Goal: Task Accomplishment & Management: Use online tool/utility

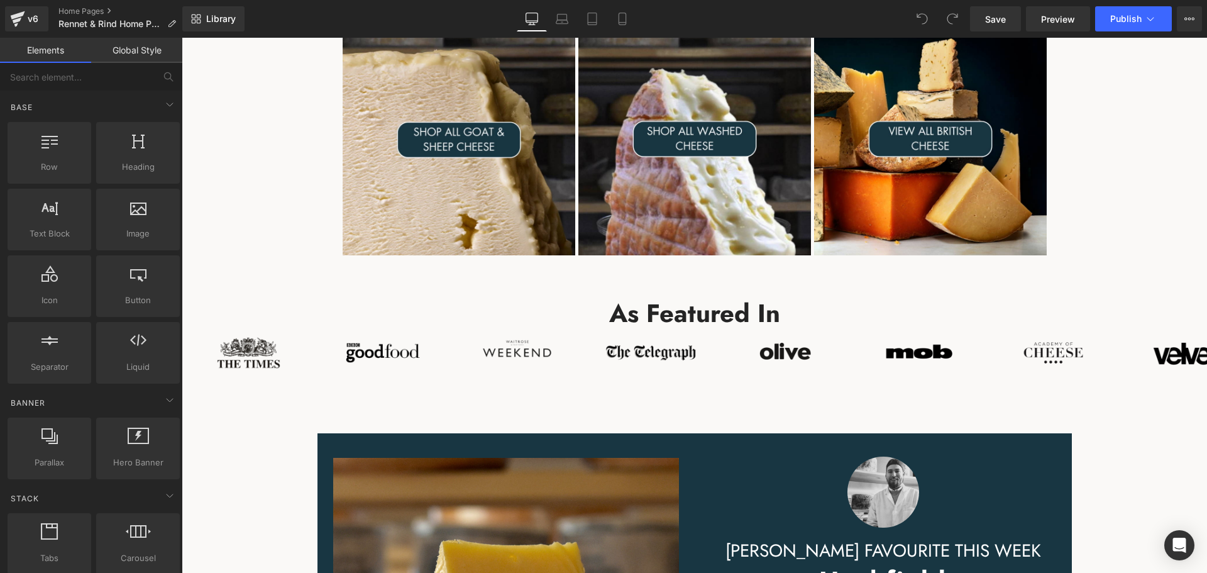
scroll to position [1320, 0]
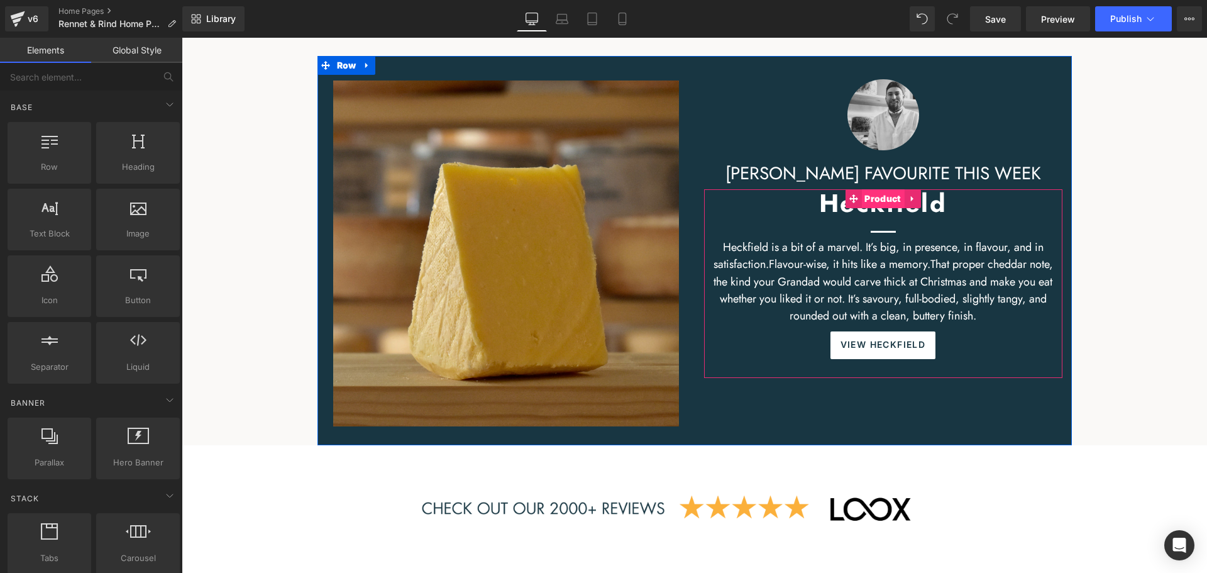
click at [877, 201] on span "Product" at bounding box center [882, 198] width 43 height 19
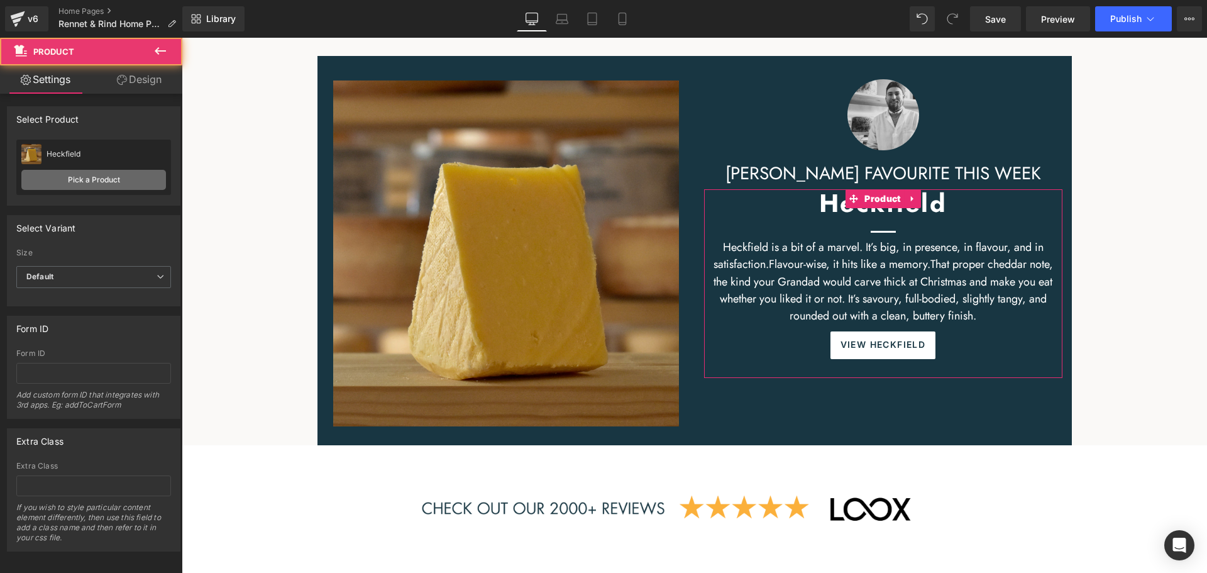
click at [120, 184] on link "Pick a Product" at bounding box center [93, 180] width 145 height 20
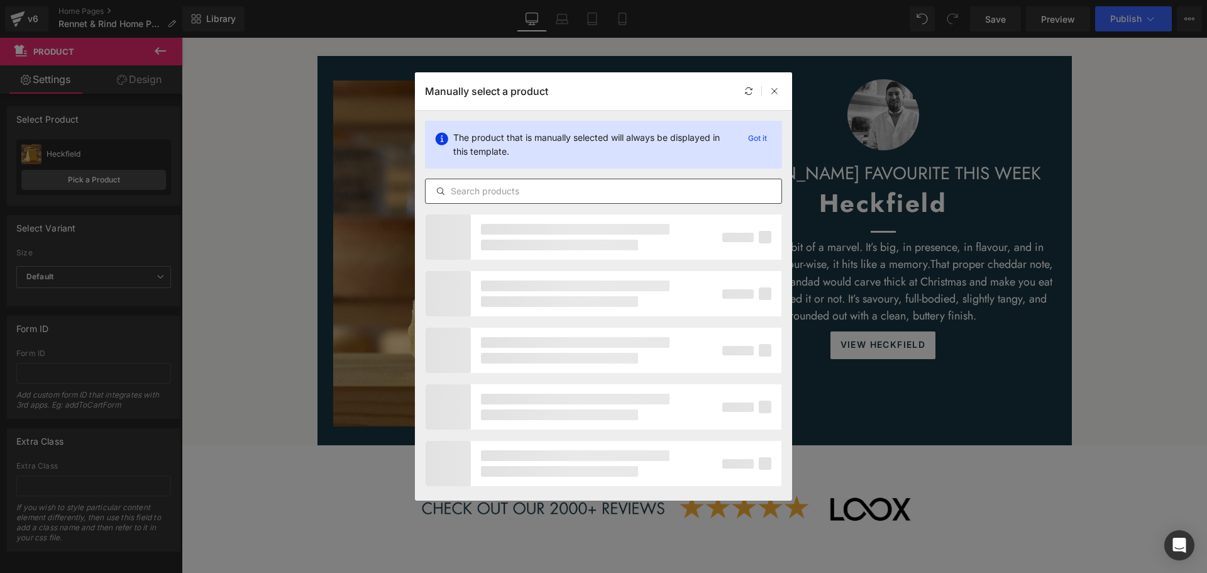
click at [507, 194] on input "text" at bounding box center [604, 191] width 356 height 15
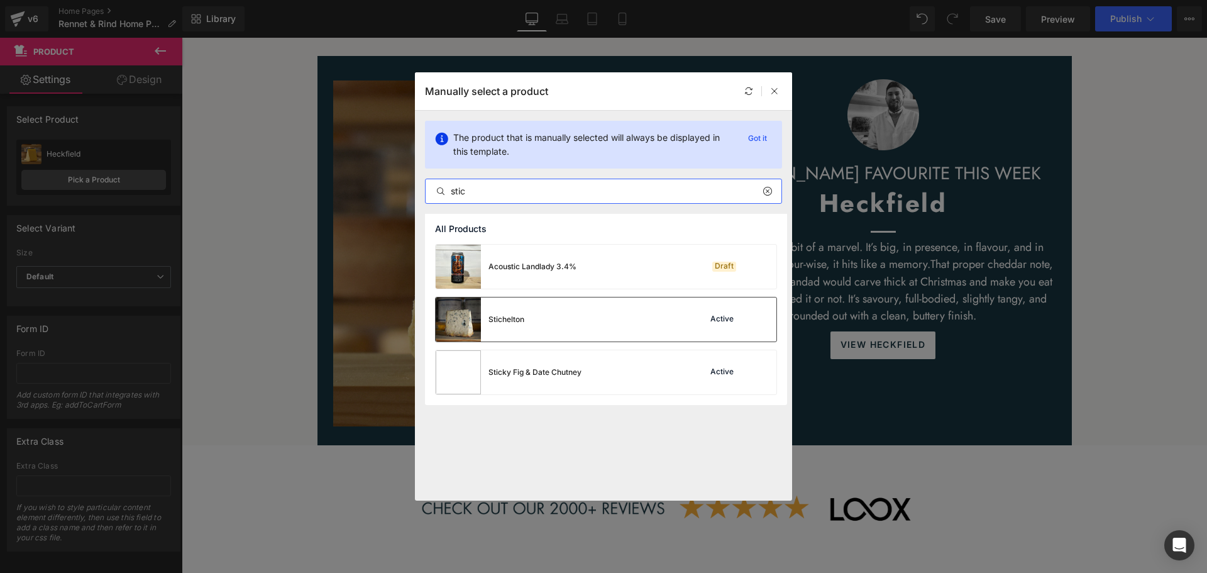
type input "stic"
drag, startPoint x: 577, startPoint y: 316, endPoint x: 395, endPoint y: 279, distance: 185.5
click at [577, 317] on div "Stichelton Active" at bounding box center [606, 319] width 341 height 44
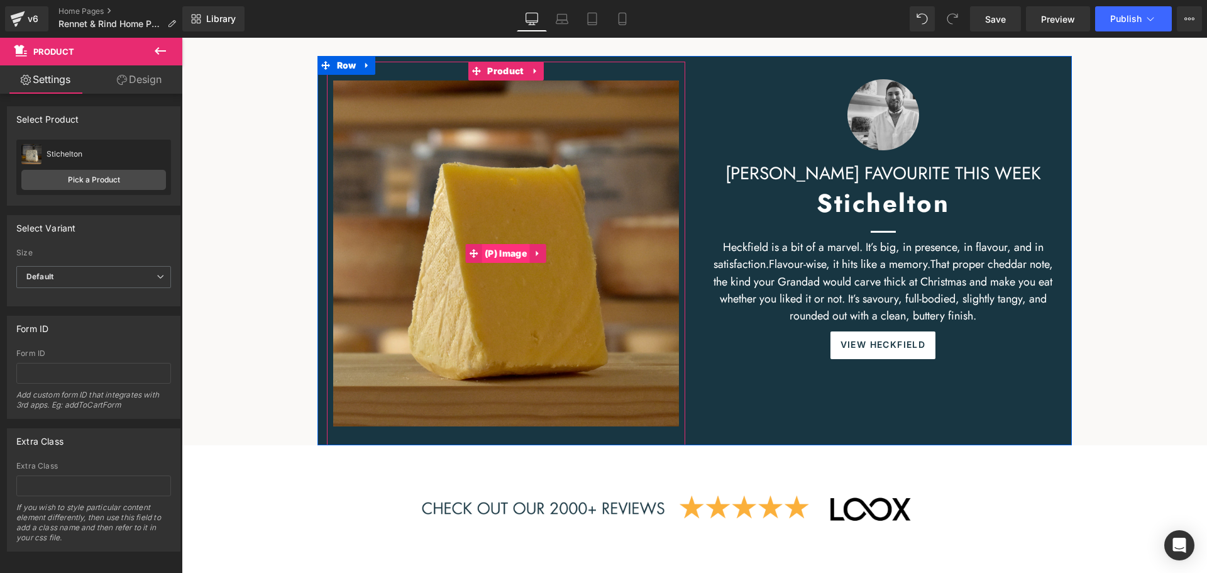
click at [501, 246] on span "(P) Image" at bounding box center [506, 253] width 48 height 19
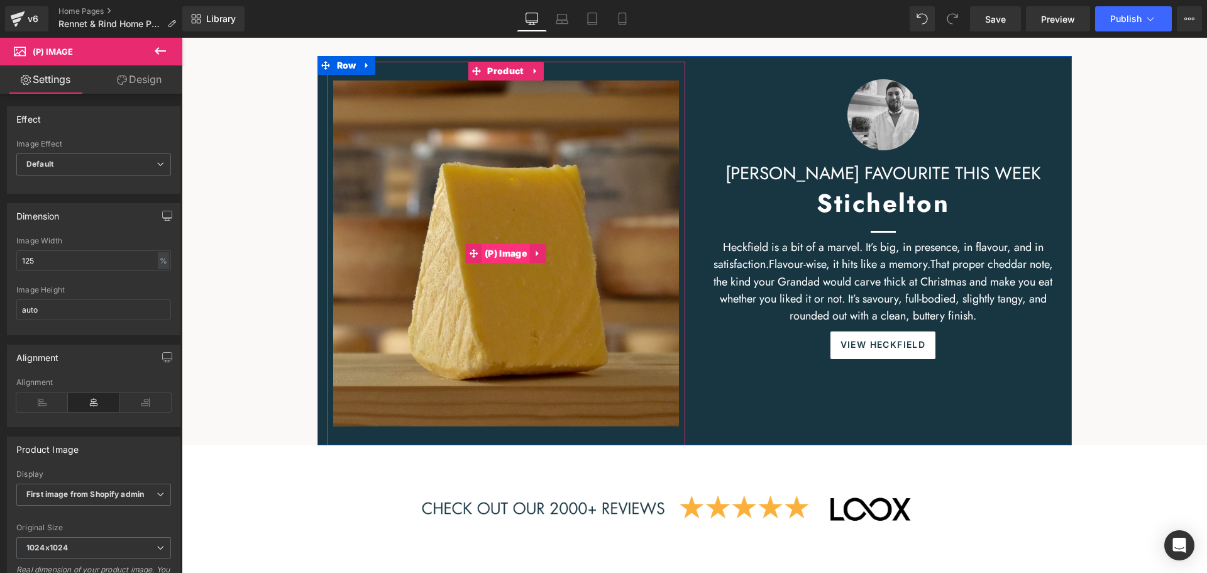
click at [501, 251] on span "(P) Image" at bounding box center [506, 253] width 48 height 19
click at [502, 75] on span "Product" at bounding box center [505, 71] width 43 height 19
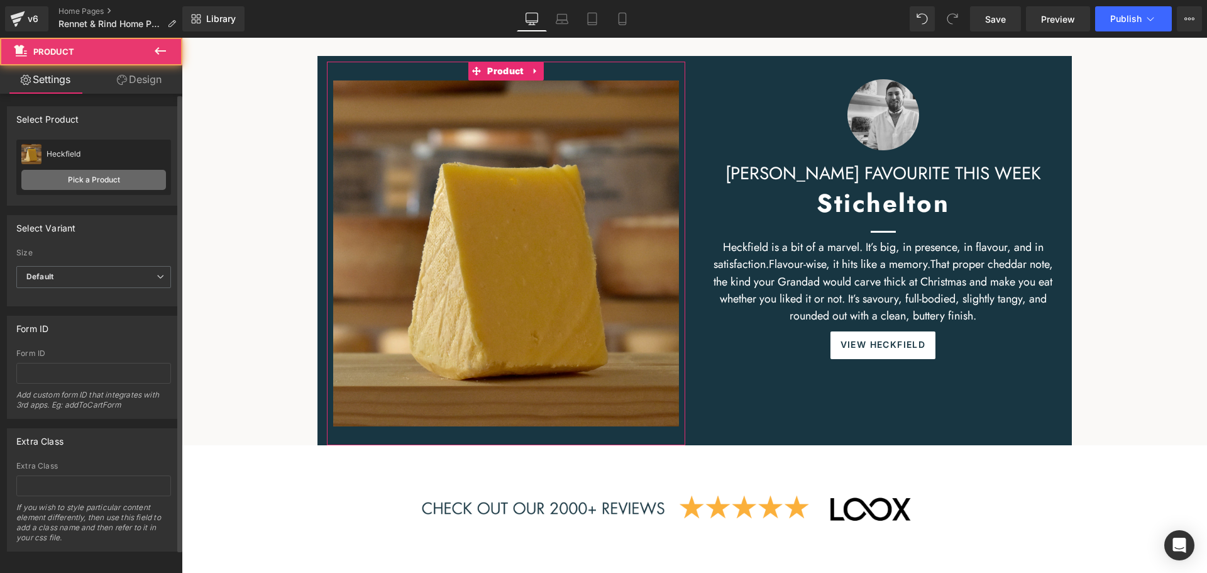
click at [79, 174] on link "Pick a Product" at bounding box center [93, 180] width 145 height 20
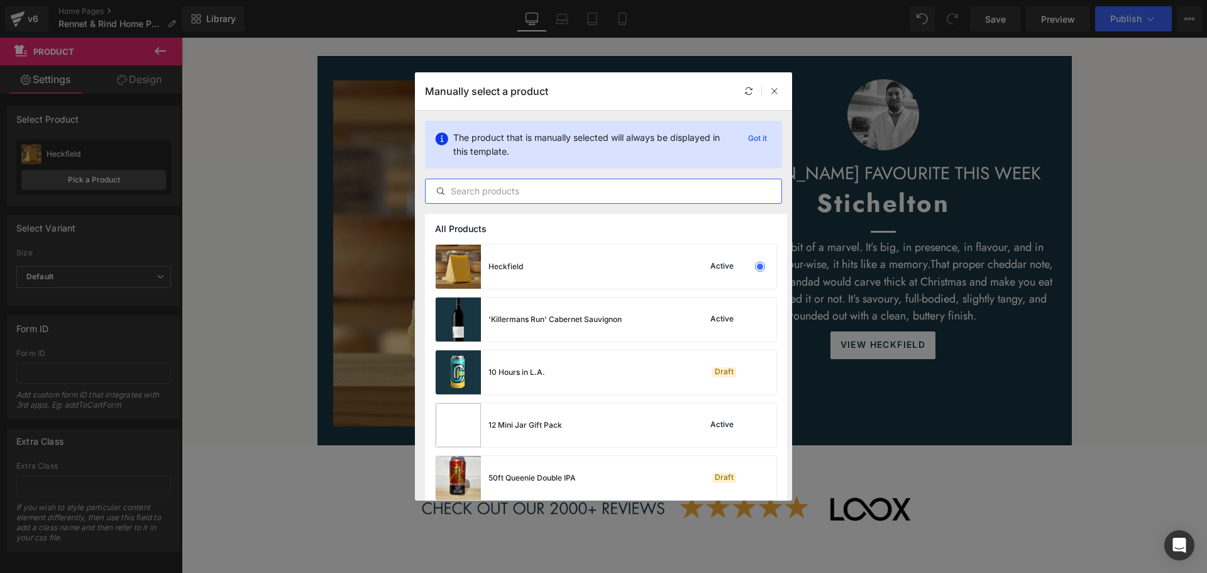
click at [507, 196] on input "text" at bounding box center [604, 191] width 356 height 15
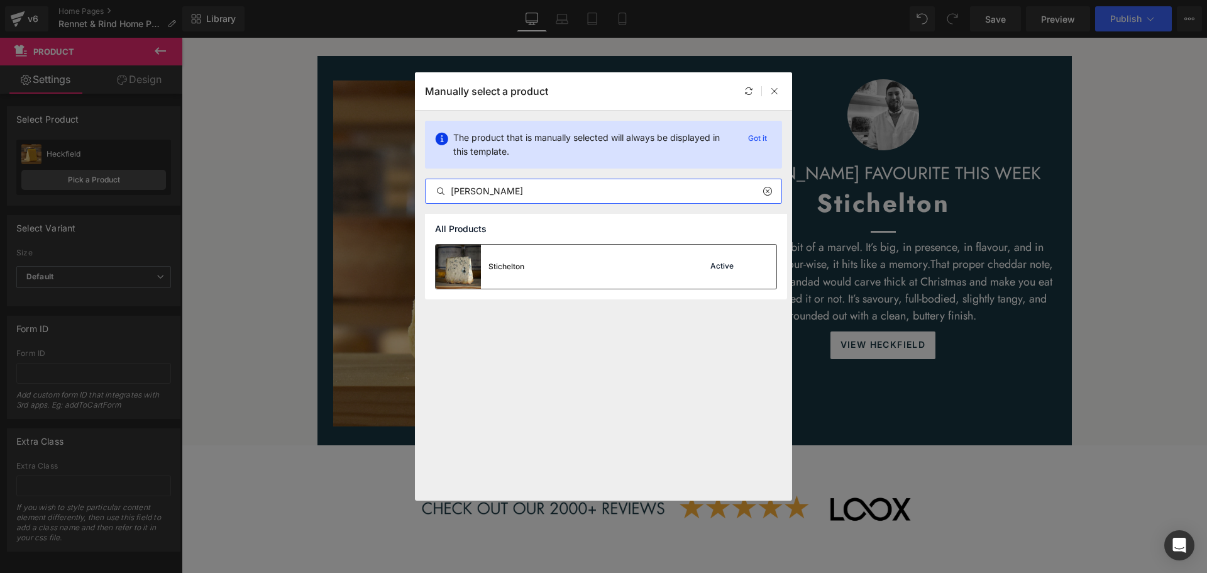
type input "[PERSON_NAME]"
click at [541, 258] on div "Stichelton Active" at bounding box center [606, 267] width 341 height 44
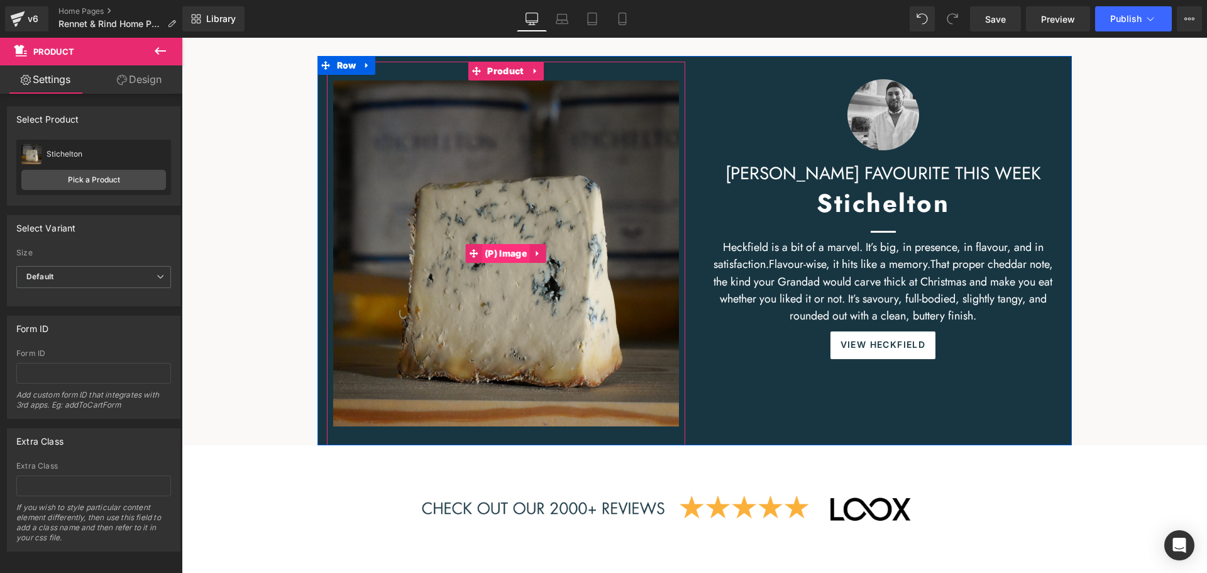
click at [507, 258] on span "(P) Image" at bounding box center [506, 253] width 48 height 19
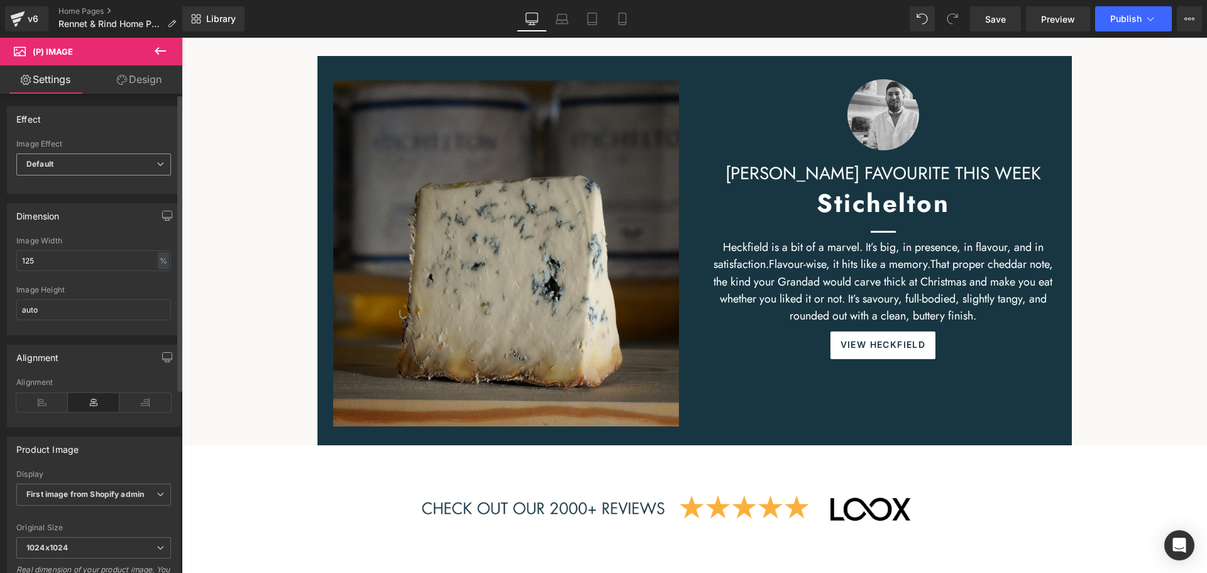
click at [117, 161] on span "Default" at bounding box center [93, 164] width 155 height 22
click at [117, 161] on span "Default" at bounding box center [91, 164] width 150 height 22
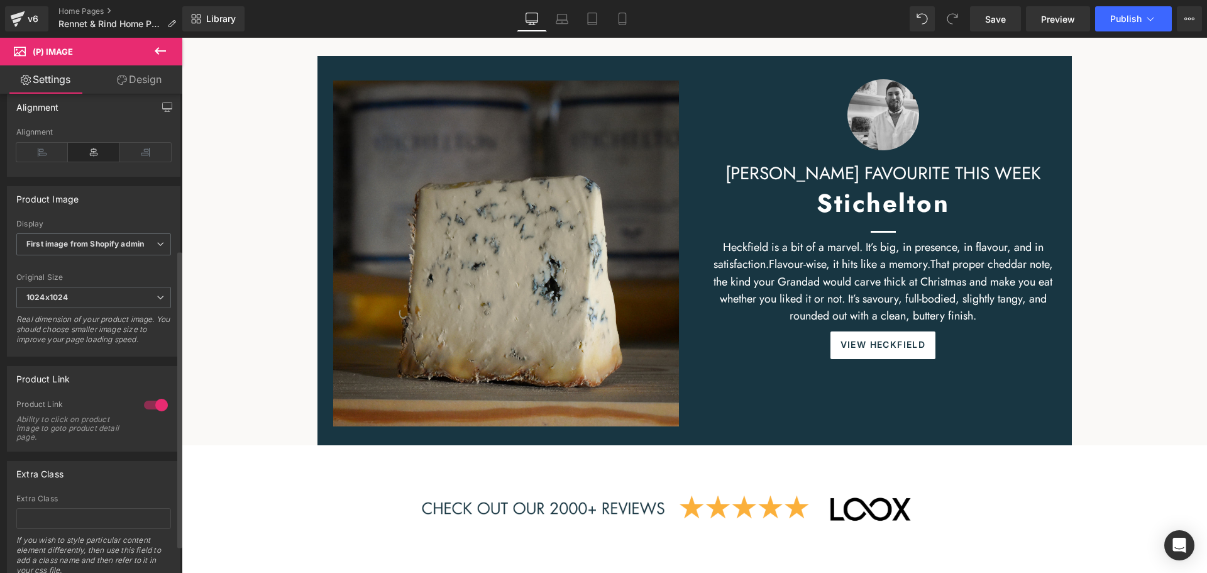
scroll to position [252, 0]
click at [143, 240] on b "First image from Shopify admin" at bounding box center [85, 242] width 118 height 9
click at [85, 268] on div "First available Variant image" at bounding box center [87, 265] width 104 height 9
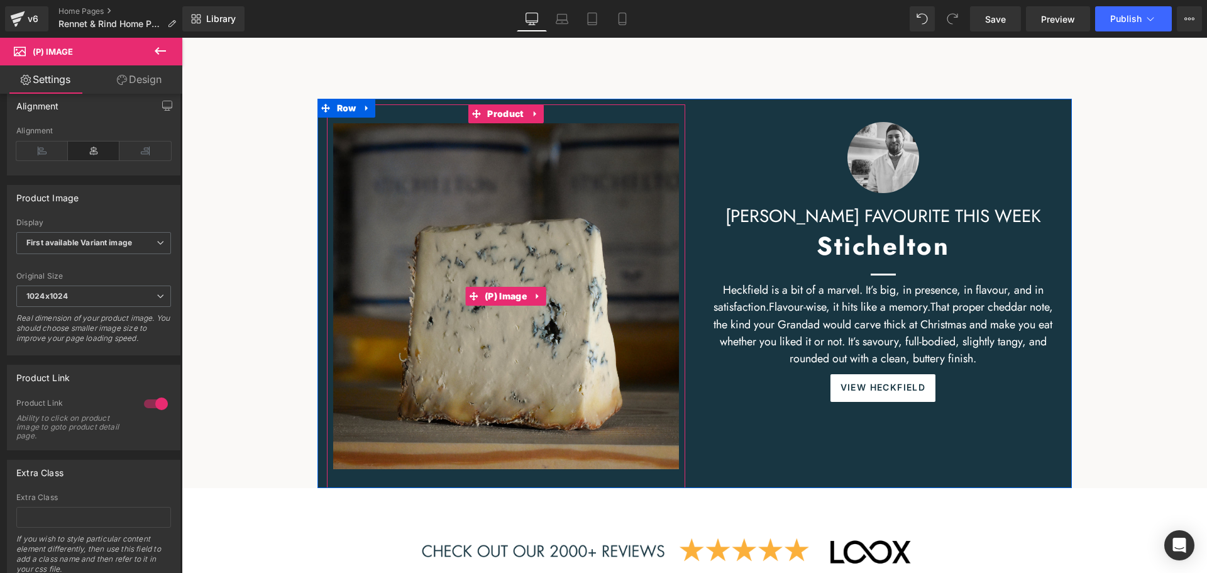
scroll to position [1258, 0]
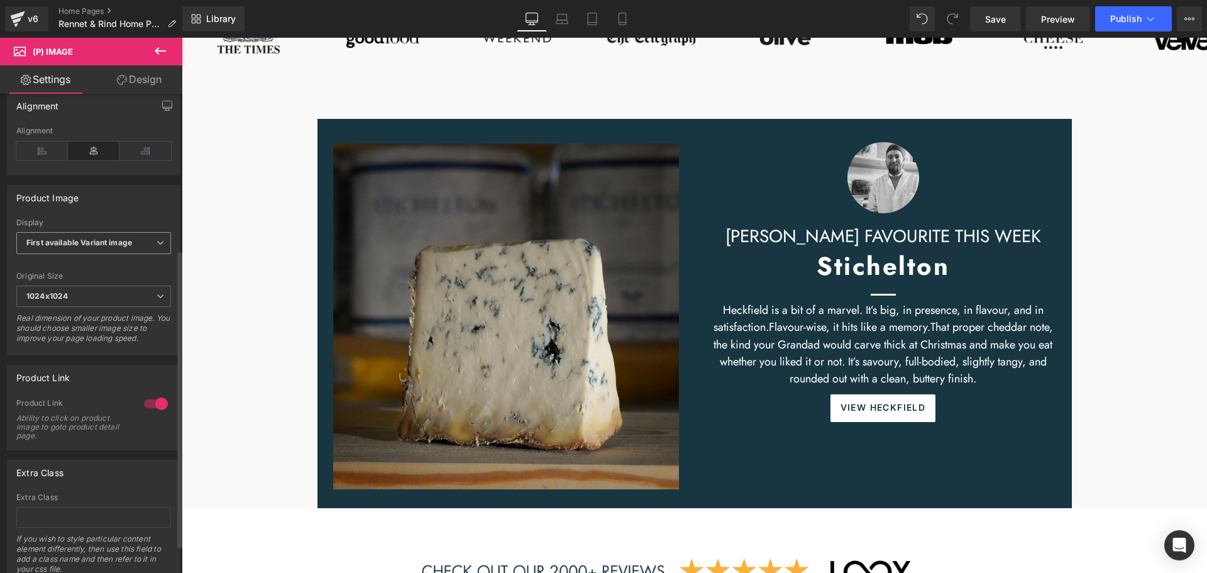
click at [144, 246] on span "First available Variant image" at bounding box center [93, 243] width 155 height 22
drag, startPoint x: 103, startPoint y: 282, endPoint x: 121, endPoint y: 280, distance: 17.7
click at [102, 282] on div "First image from Shopify admin" at bounding box center [91, 289] width 112 height 18
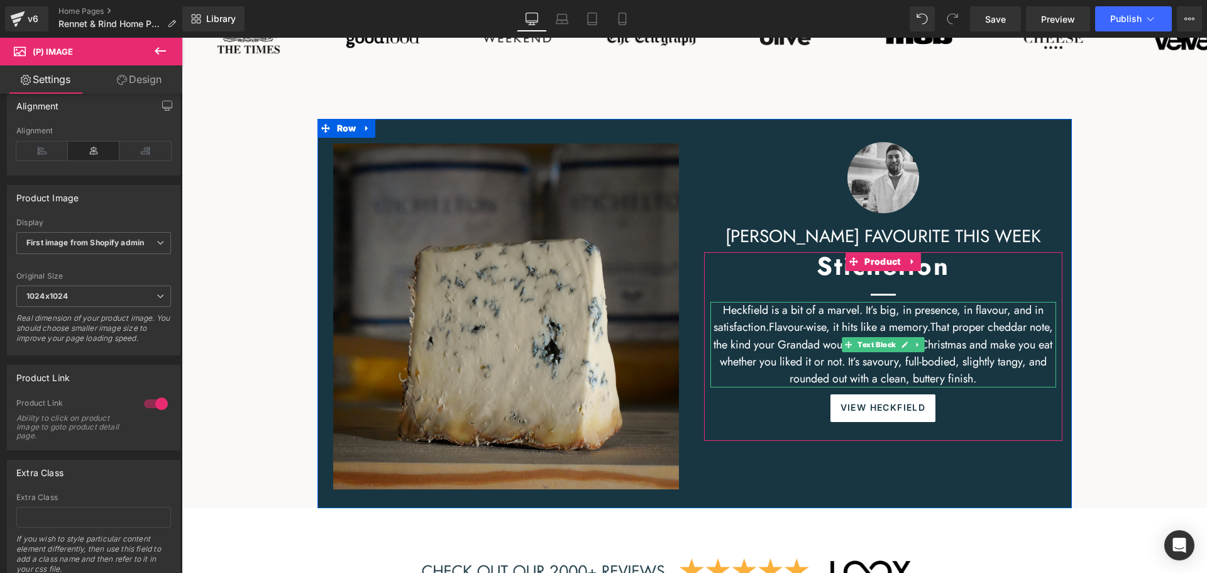
drag, startPoint x: 897, startPoint y: 345, endPoint x: 956, endPoint y: 363, distance: 61.3
click at [901, 345] on icon at bounding box center [904, 345] width 7 height 8
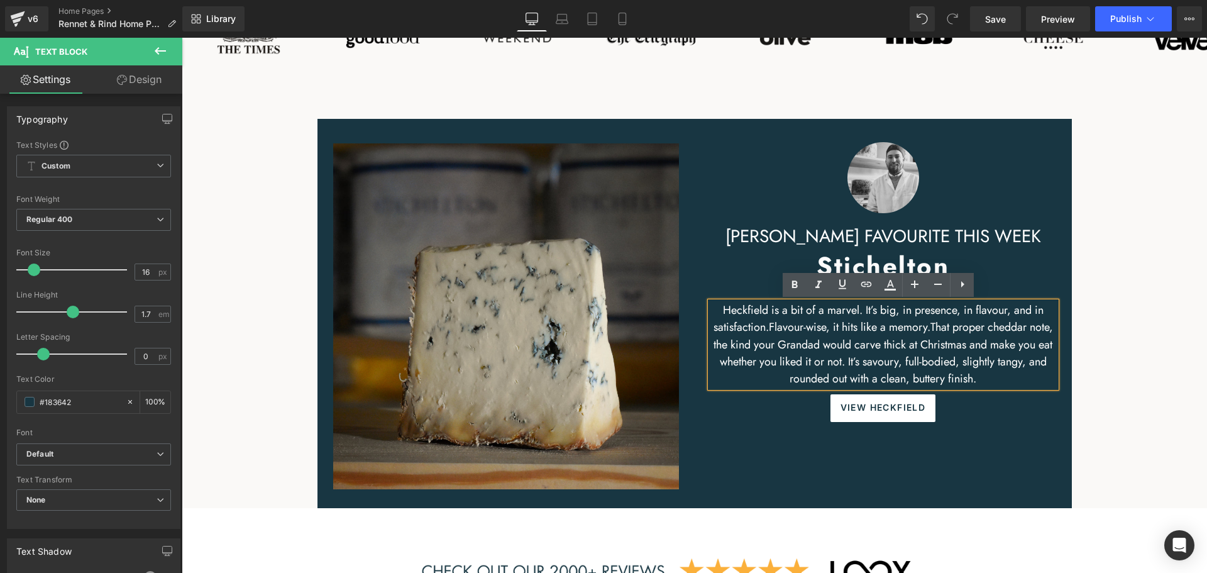
drag, startPoint x: 1001, startPoint y: 373, endPoint x: 724, endPoint y: 313, distance: 283.9
click at [724, 313] on p "Heckfield is a bit of a marvel. It’s big, in presence, in flavour, and in satis…" at bounding box center [884, 345] width 346 height 86
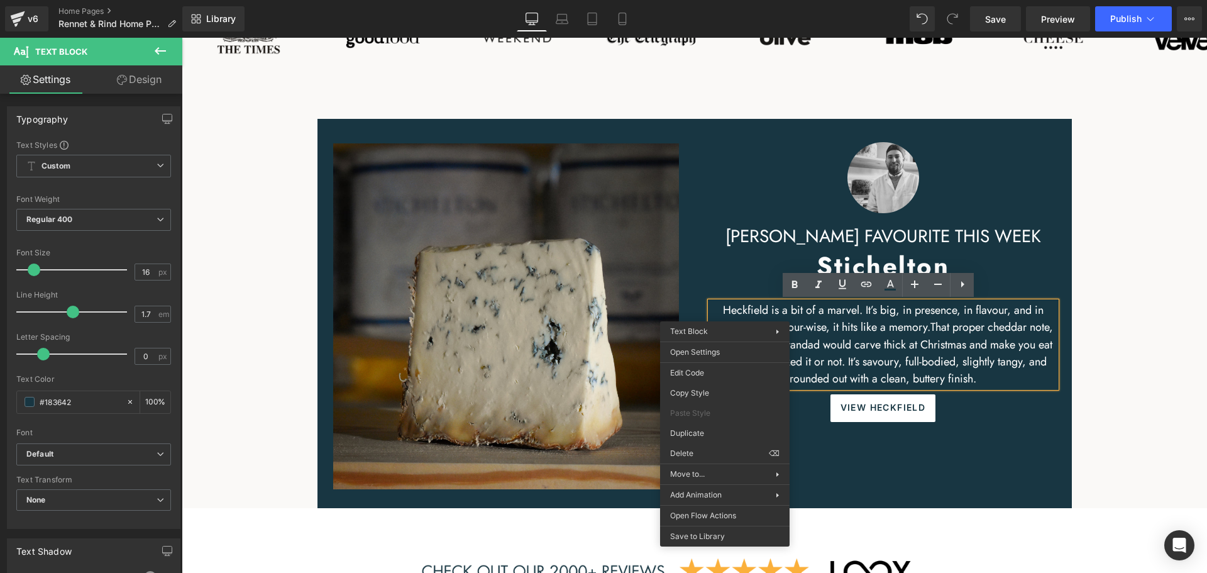
click at [1005, 348] on span "That proper cheddar note, the kind your Grandad would carve thick at Christmas …" at bounding box center [884, 353] width 340 height 68
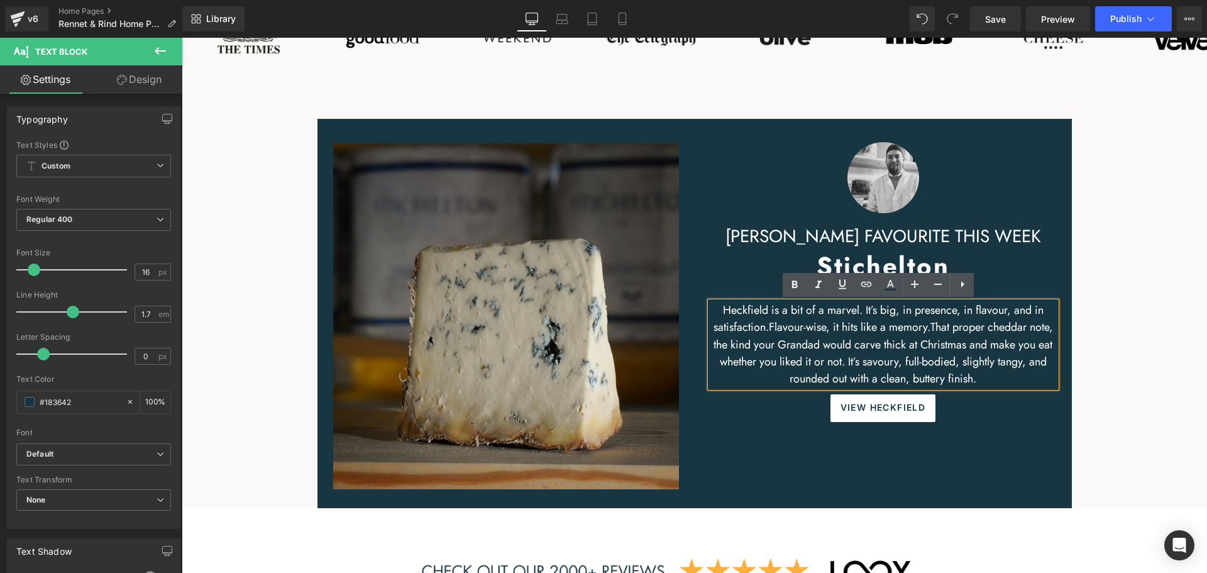
drag, startPoint x: 1017, startPoint y: 377, endPoint x: 725, endPoint y: 314, distance: 298.6
click at [725, 314] on p "Heckfield is a bit of a marvel. It’s big, in presence, in flavour, and in satis…" at bounding box center [884, 345] width 346 height 86
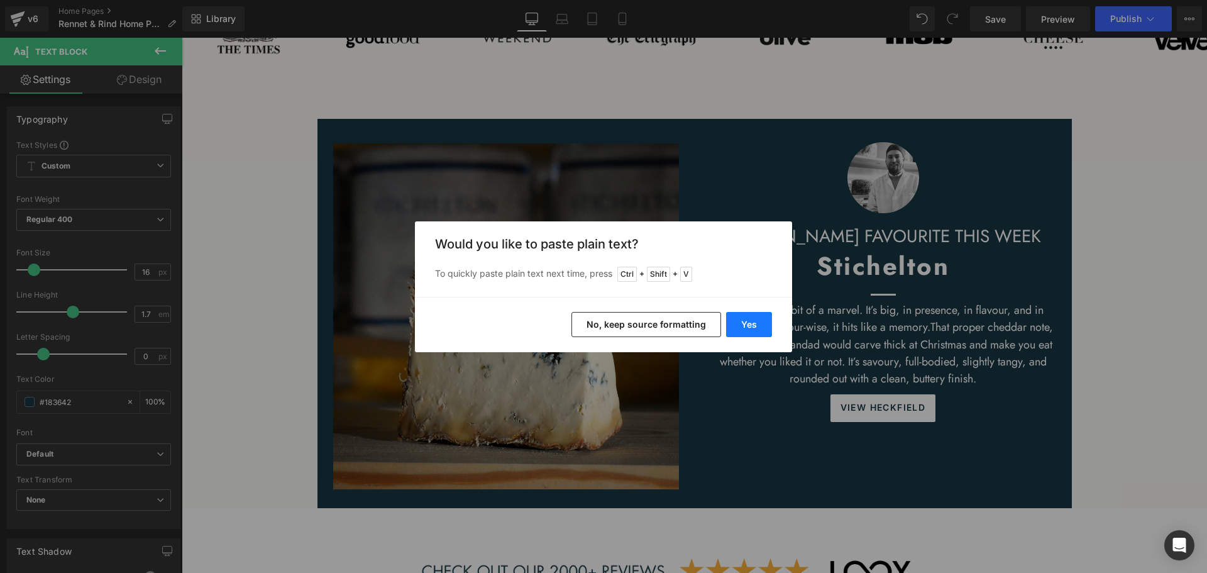
click at [754, 327] on button "Yes" at bounding box center [749, 324] width 46 height 25
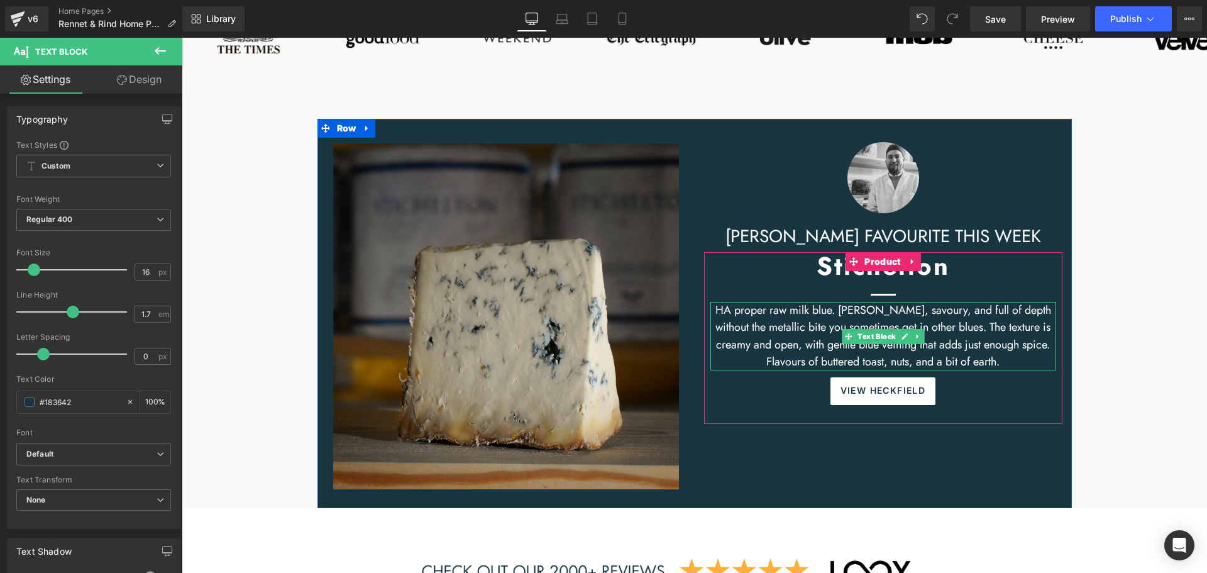
click at [722, 308] on span "HA proper raw milk blue. [PERSON_NAME], savoury, and full of depth without the …" at bounding box center [884, 336] width 336 height 68
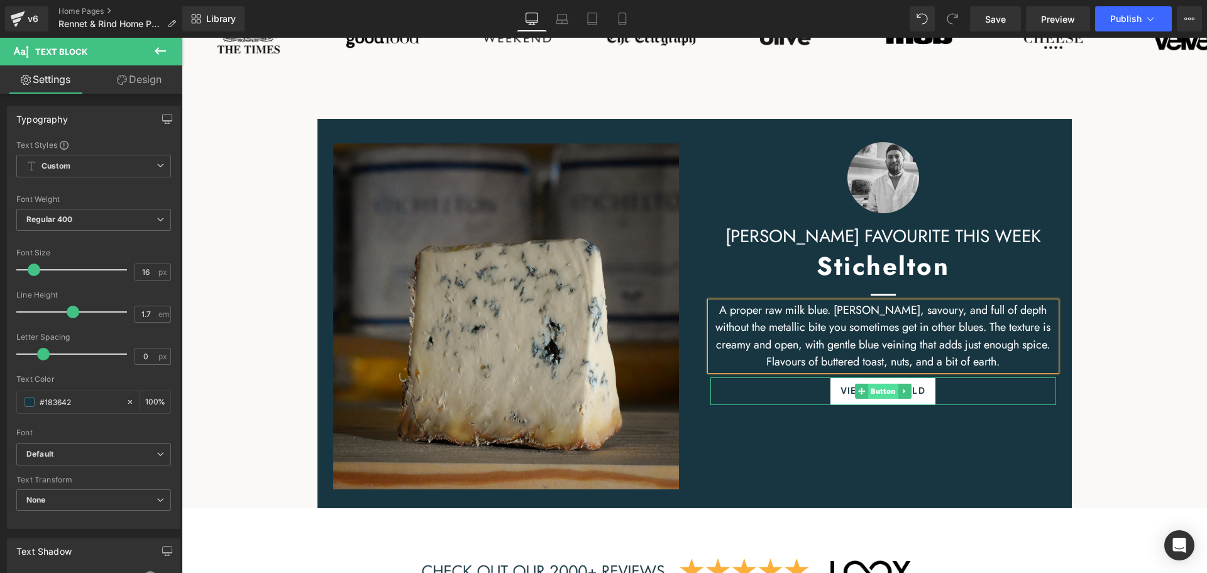
click at [871, 389] on span "Button" at bounding box center [883, 391] width 30 height 15
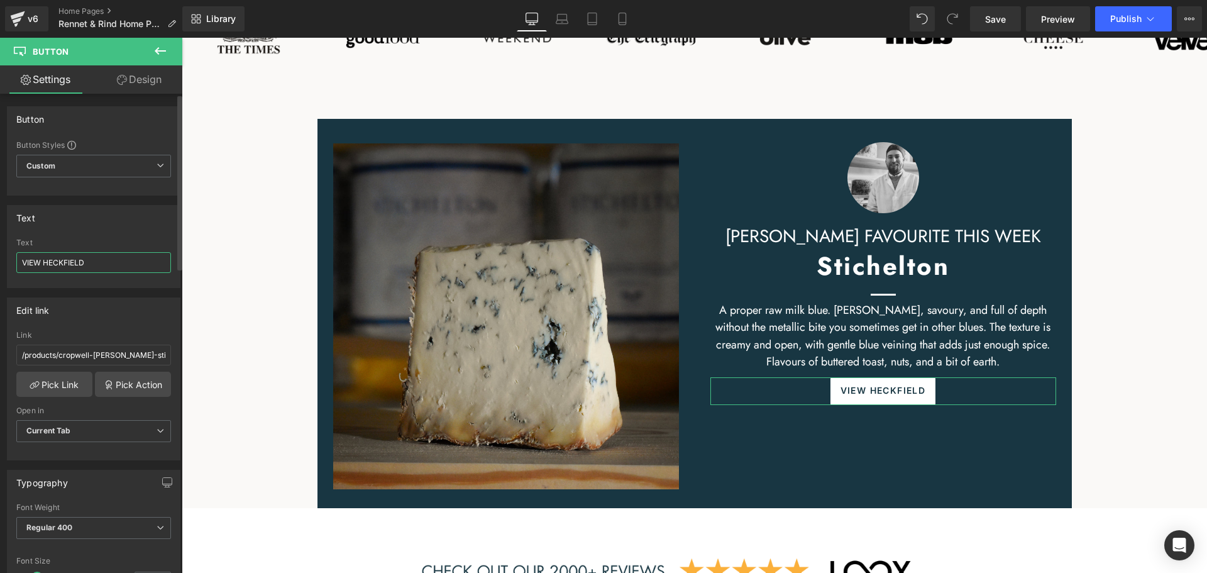
drag, startPoint x: 125, startPoint y: 262, endPoint x: 45, endPoint y: 267, distance: 80.6
click at [45, 267] on input "VIEW HECKFIELD" at bounding box center [93, 262] width 155 height 21
type input "VIEW STICHELTON"
click at [122, 387] on link "Pick Action" at bounding box center [133, 384] width 76 height 25
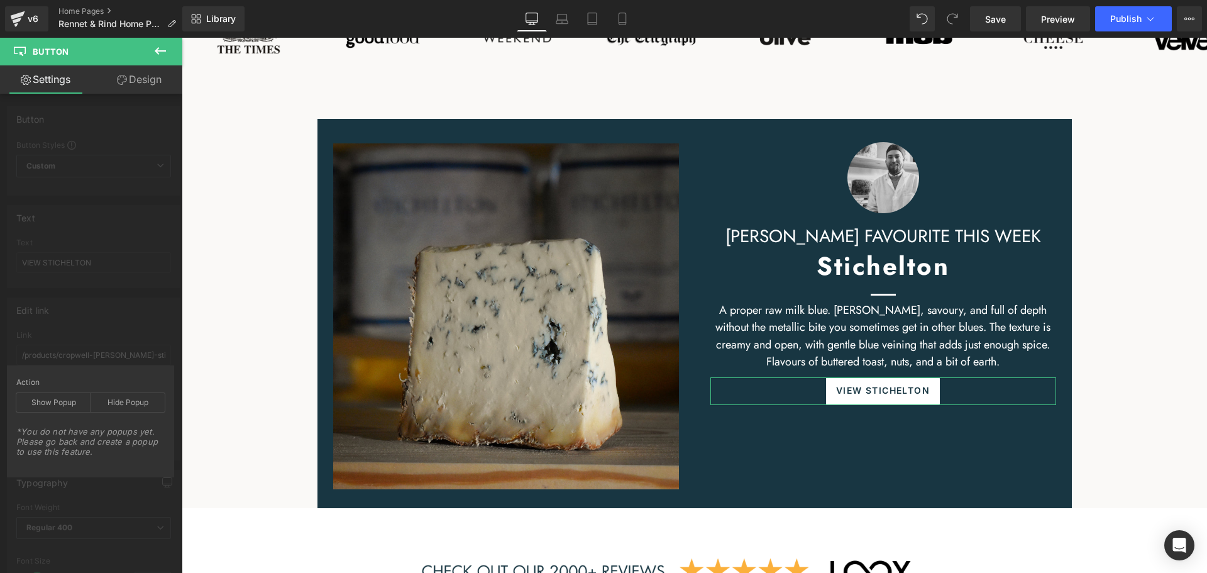
click at [101, 343] on div "Edit link /products/cropwell-[PERSON_NAME]-stilton Link /products/cropwell-[PER…" at bounding box center [94, 374] width 188 height 172
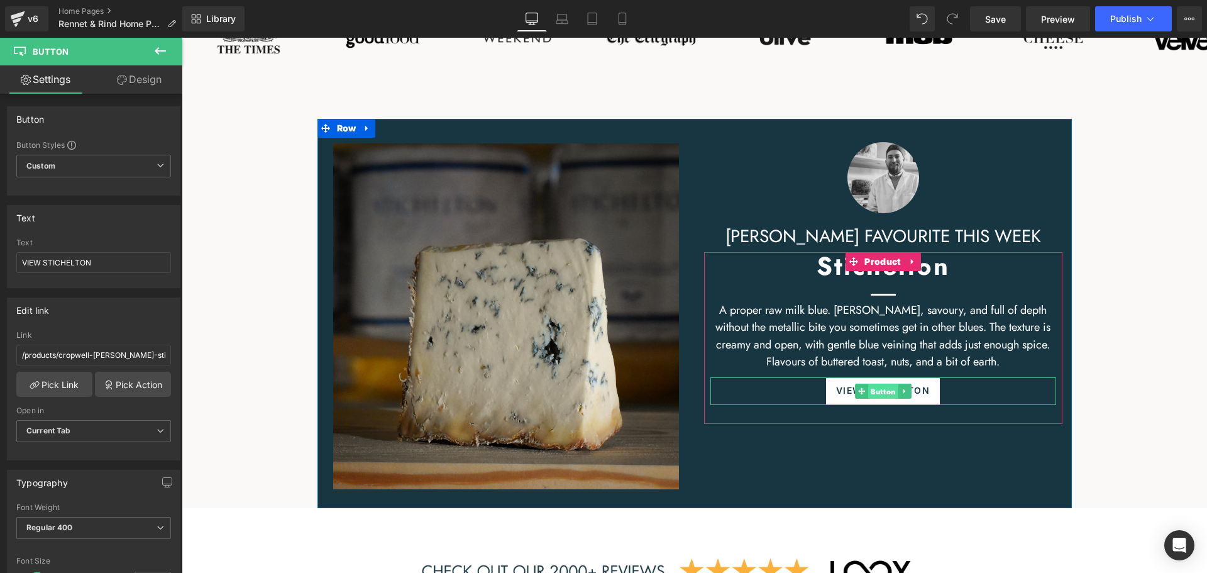
click at [880, 390] on span "Button" at bounding box center [883, 391] width 30 height 15
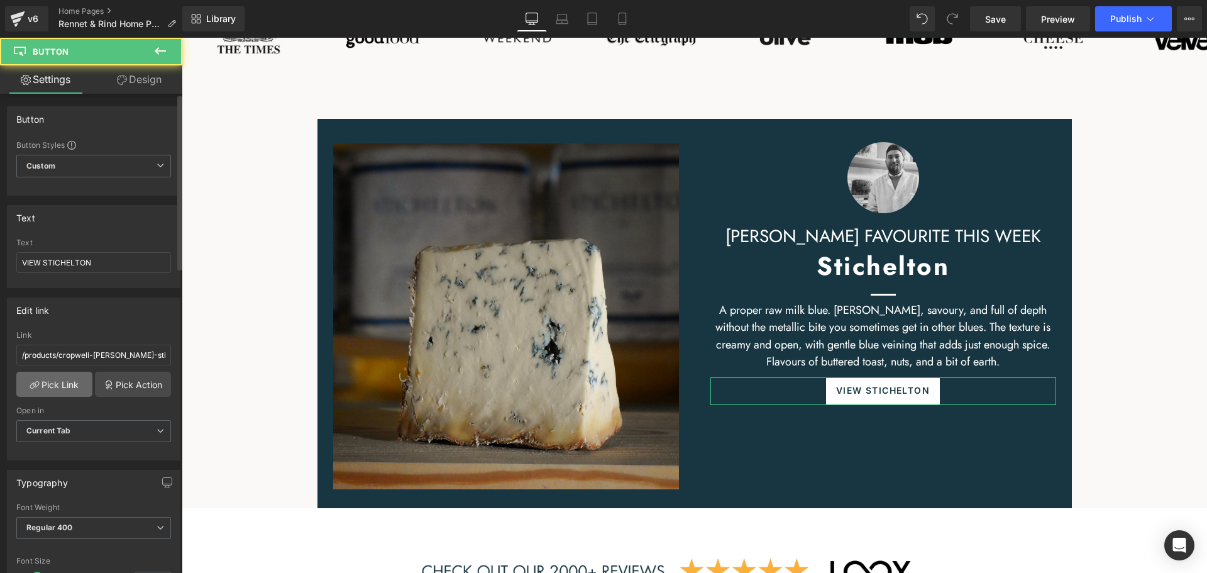
click at [79, 381] on link "Pick Link" at bounding box center [54, 384] width 76 height 25
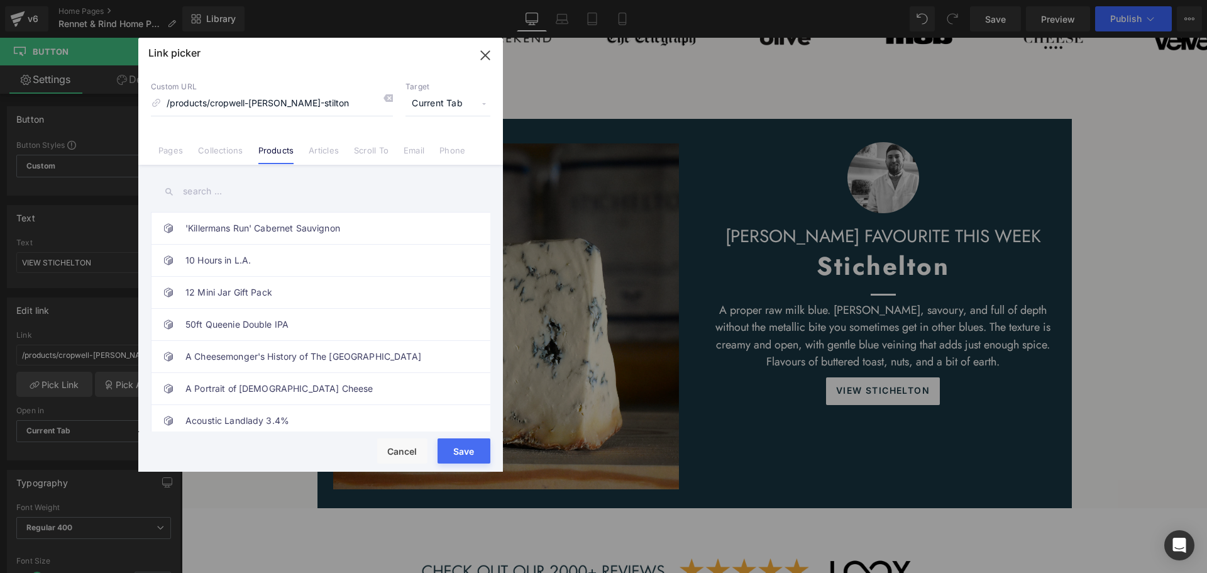
click at [250, 188] on input "text" at bounding box center [321, 191] width 340 height 28
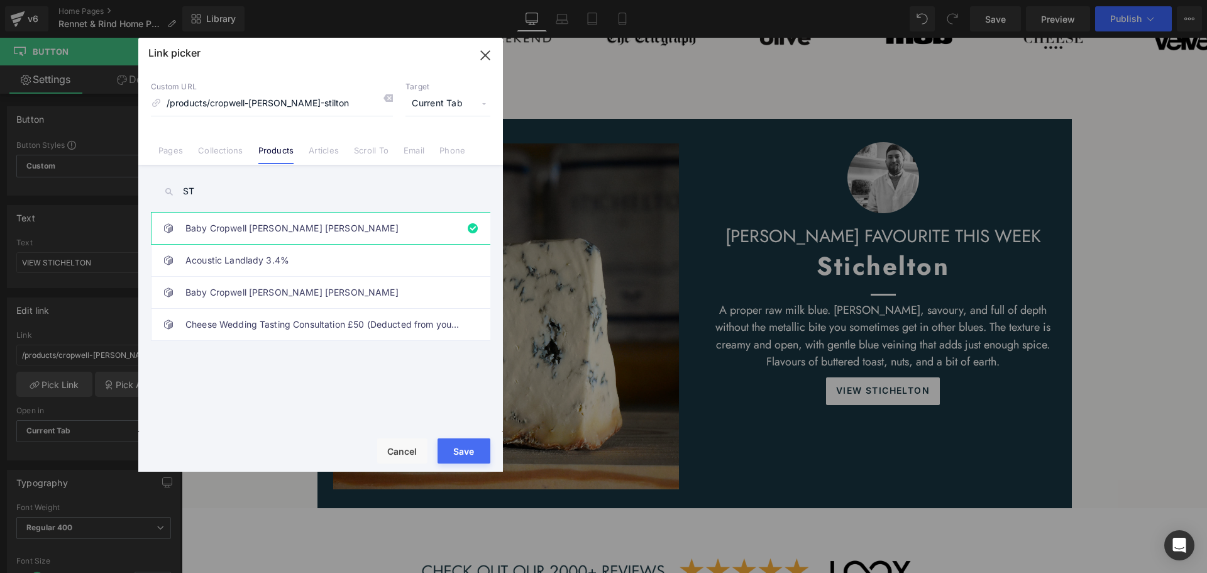
type input "S"
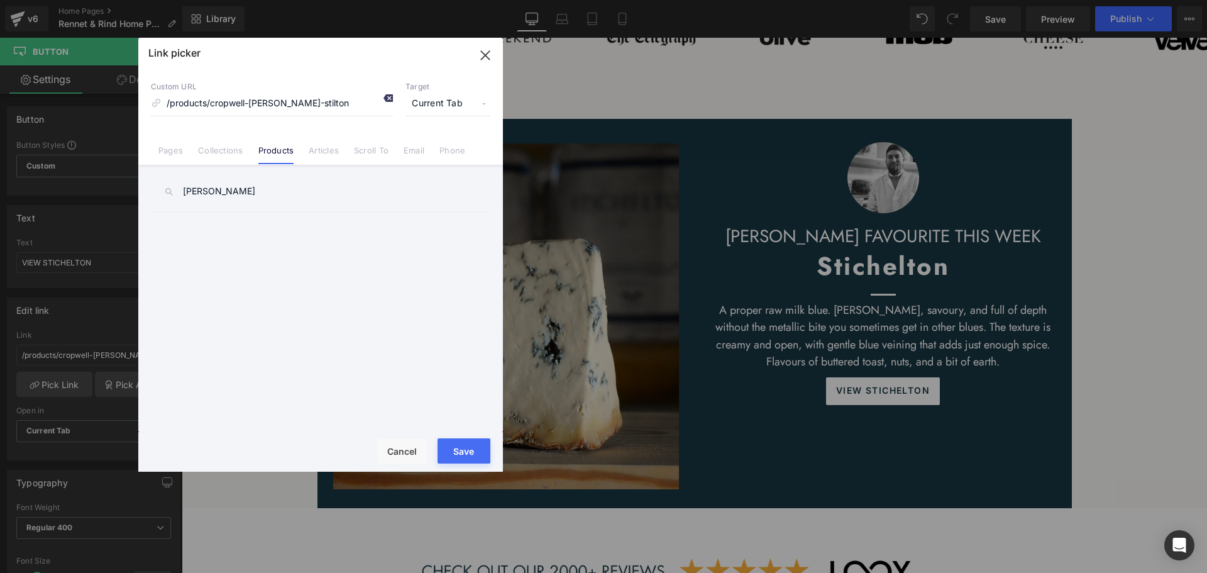
click at [383, 99] on icon at bounding box center [388, 98] width 10 height 10
click at [224, 150] on link "Collections" at bounding box center [220, 154] width 45 height 19
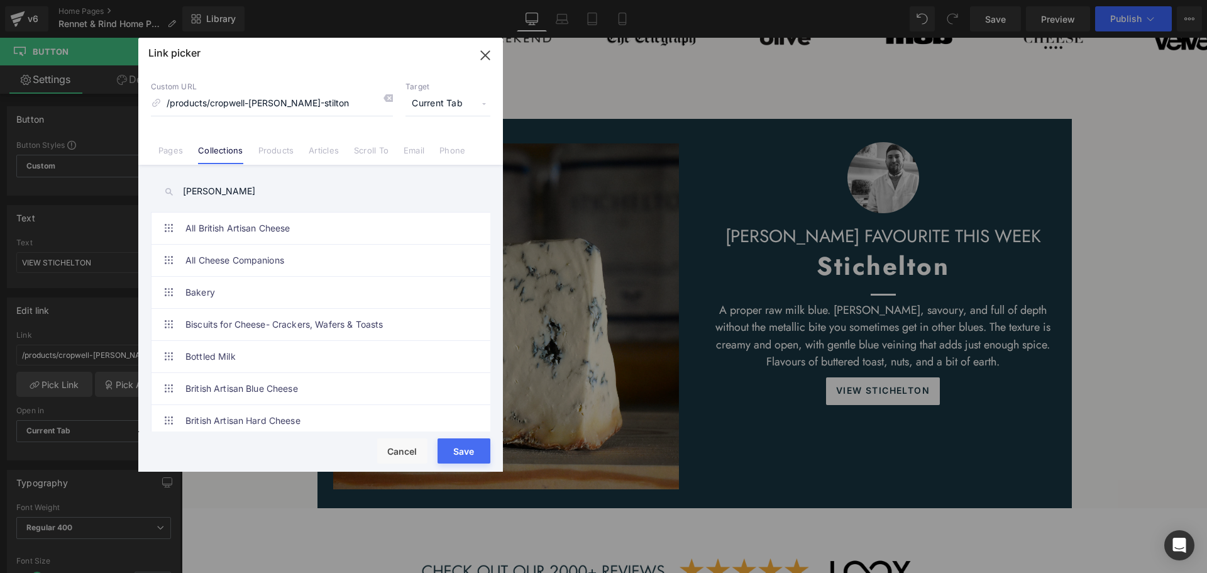
click at [280, 147] on link "Products" at bounding box center [276, 154] width 36 height 19
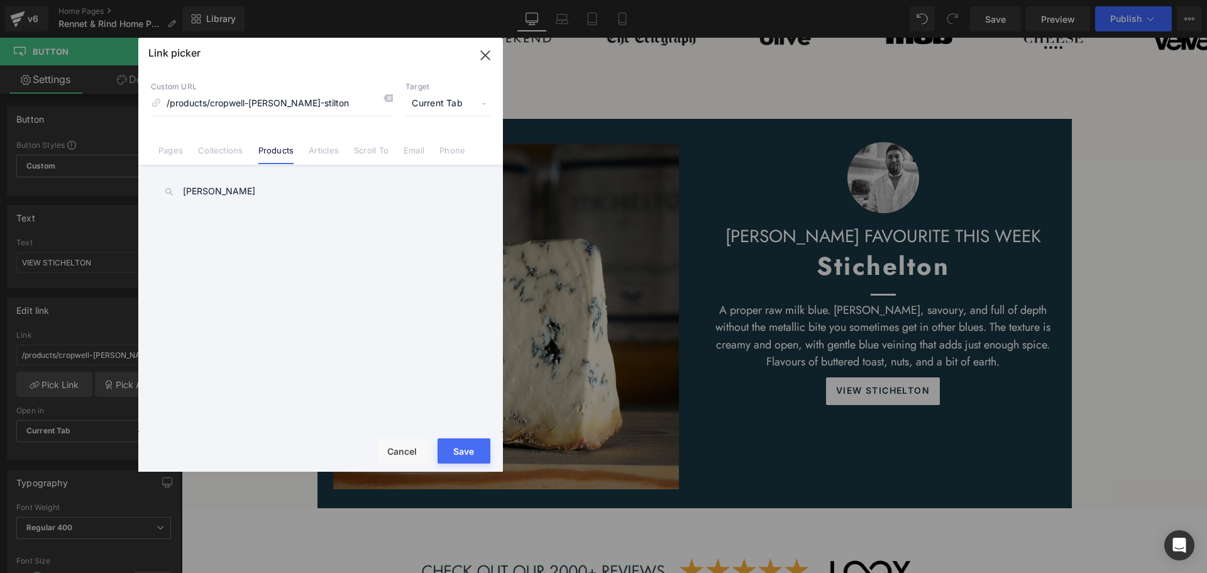
click at [240, 191] on input "[PERSON_NAME]" at bounding box center [321, 191] width 340 height 28
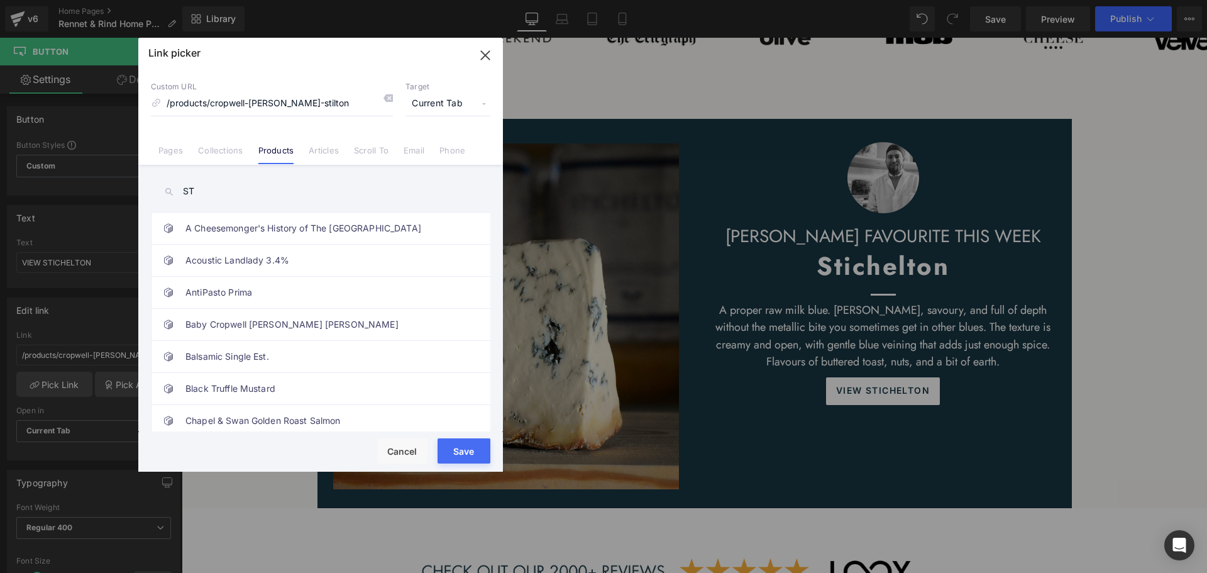
type input "S"
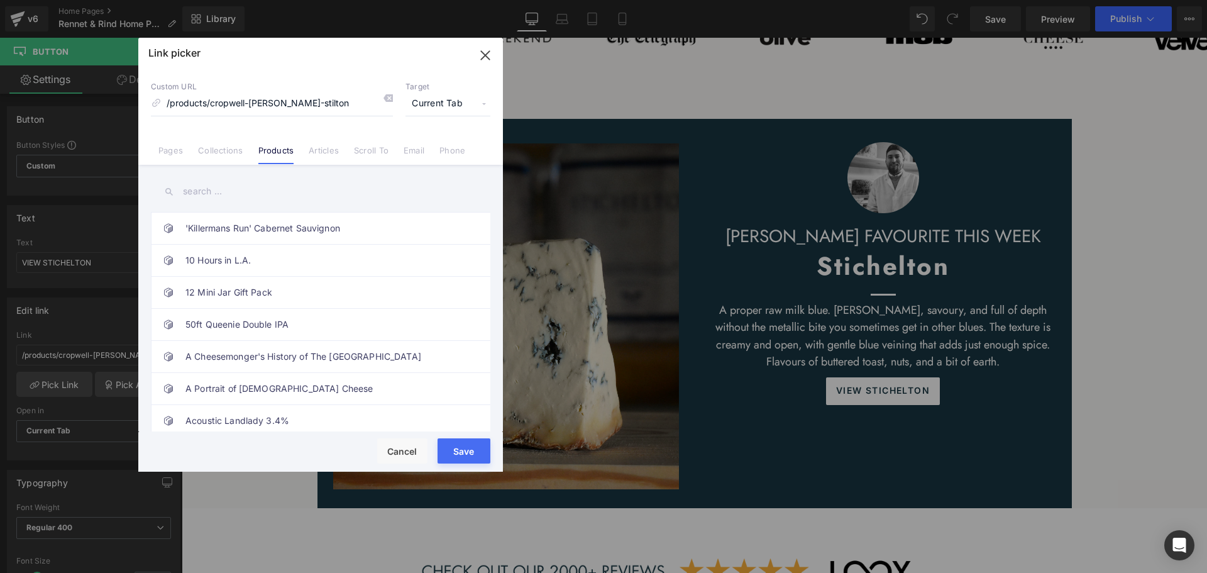
click at [487, 54] on icon "button" at bounding box center [485, 55] width 8 height 8
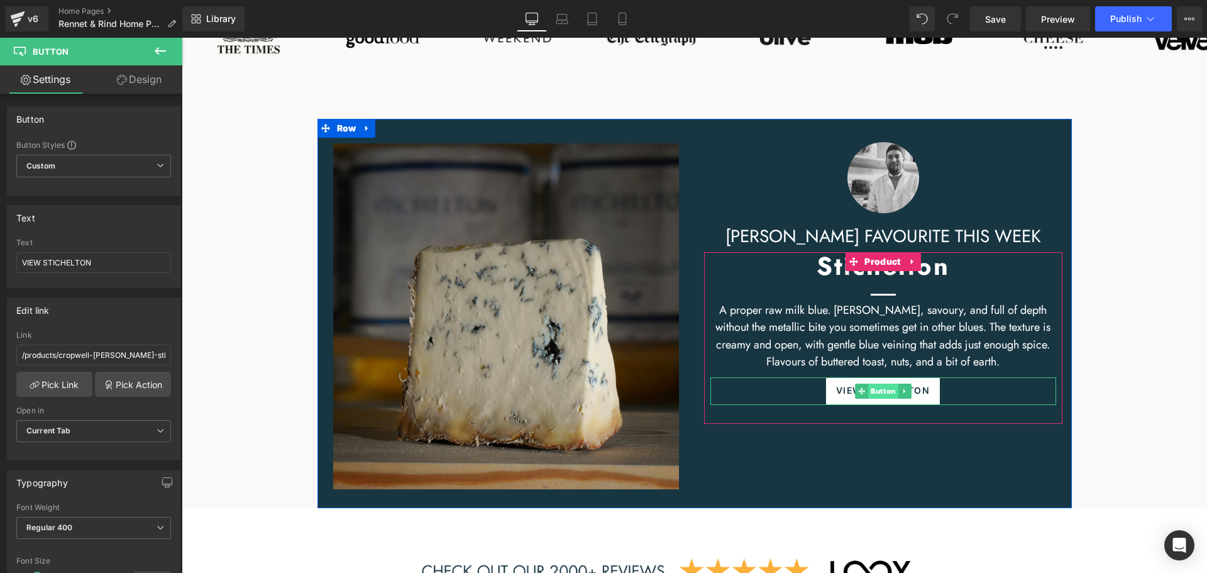
click at [872, 392] on span "Button" at bounding box center [883, 391] width 30 height 15
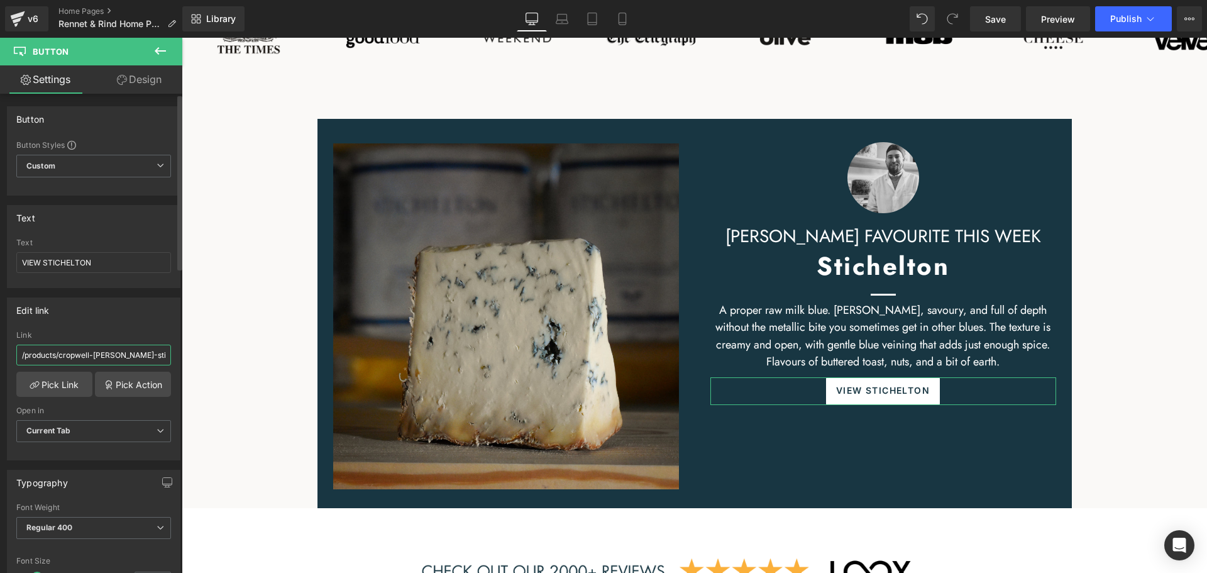
click at [126, 349] on input "/products/cropwell-[PERSON_NAME]-stilton" at bounding box center [93, 355] width 155 height 21
paste input "[URL][DOMAIN_NAME]"
type input "[URL][DOMAIN_NAME]"
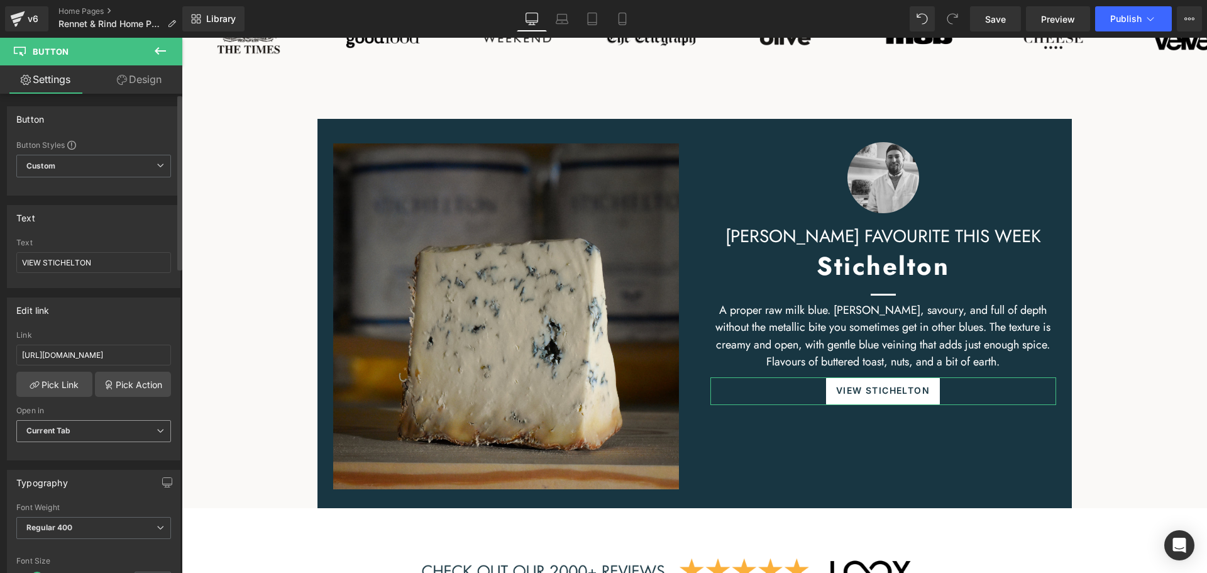
click at [102, 423] on span "Current Tab" at bounding box center [93, 431] width 155 height 22
click at [92, 467] on li "New Tab" at bounding box center [91, 472] width 150 height 19
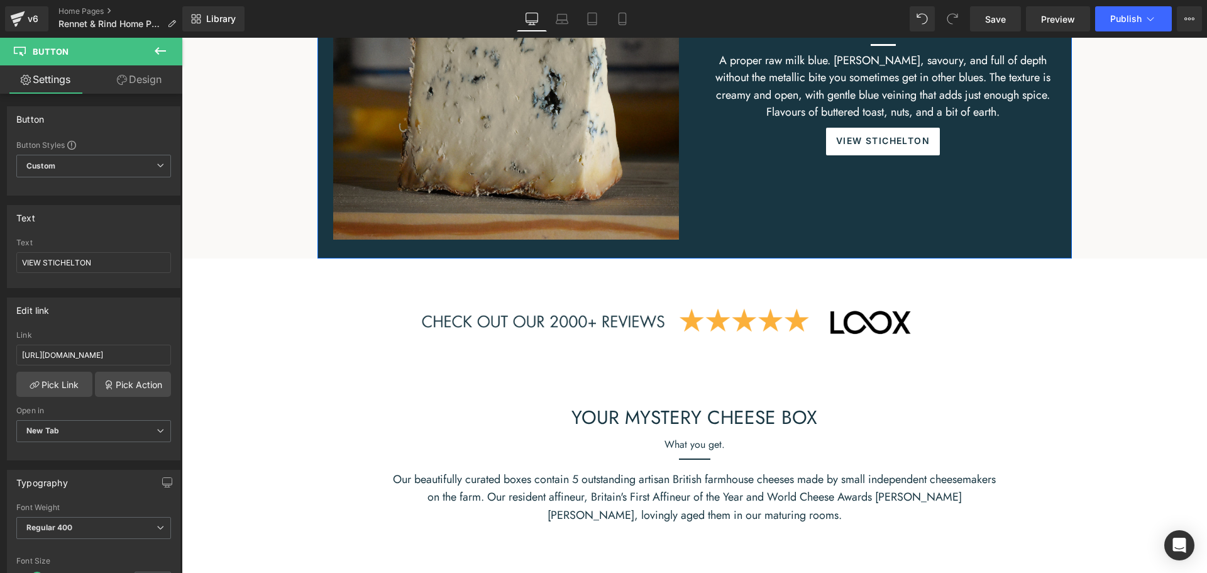
scroll to position [1509, 0]
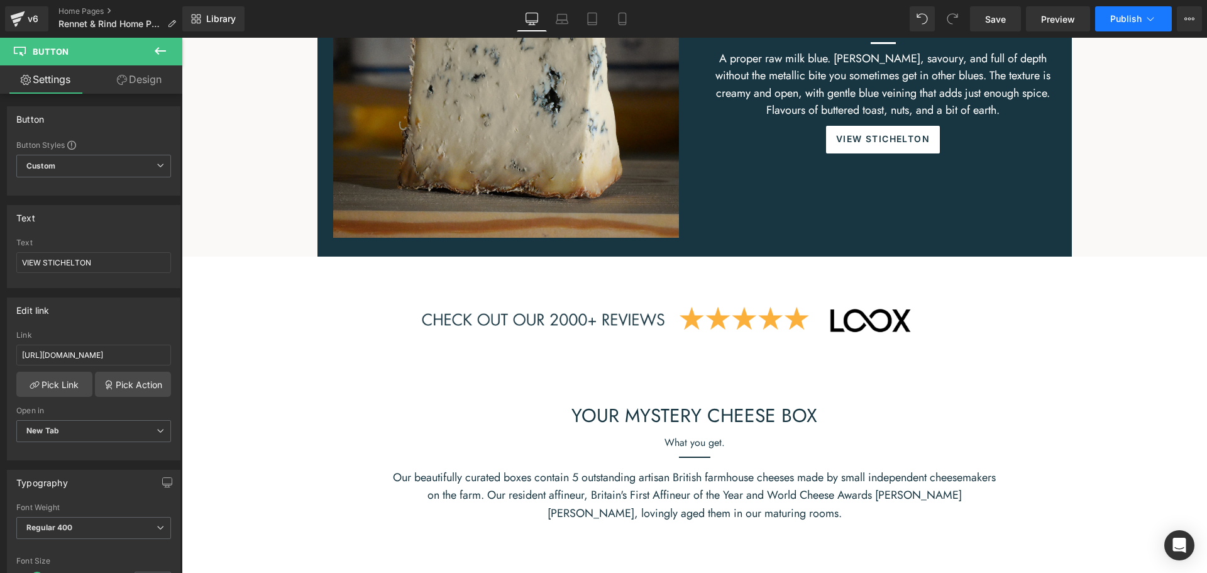
click at [1119, 22] on span "Publish" at bounding box center [1125, 19] width 31 height 10
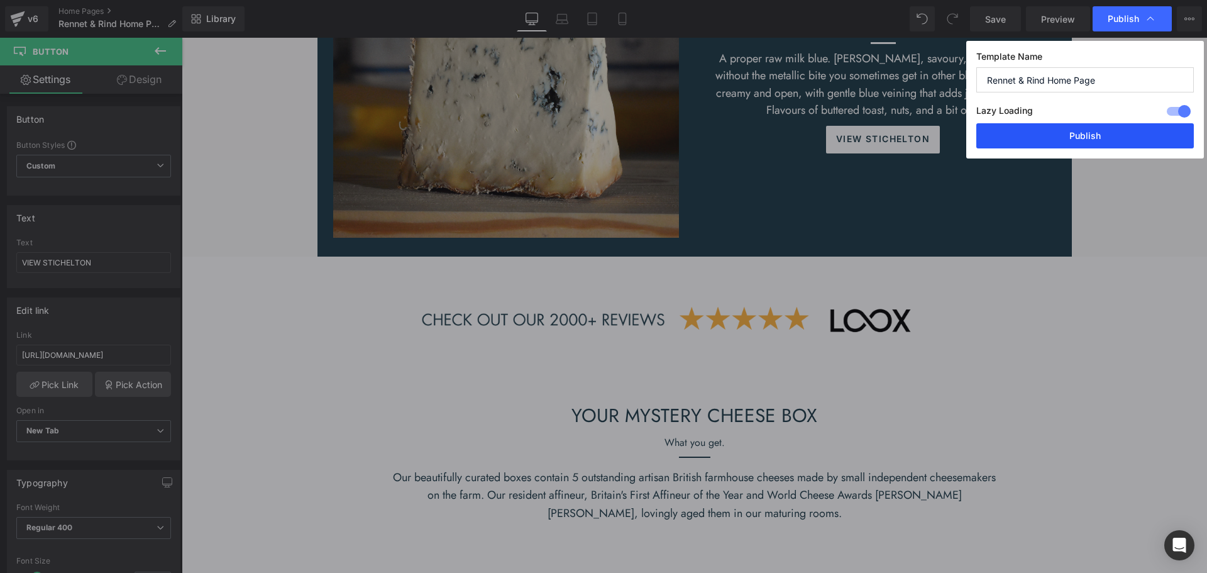
drag, startPoint x: 1045, startPoint y: 137, endPoint x: 865, endPoint y: 94, distance: 184.8
click at [1045, 137] on button "Publish" at bounding box center [1085, 135] width 218 height 25
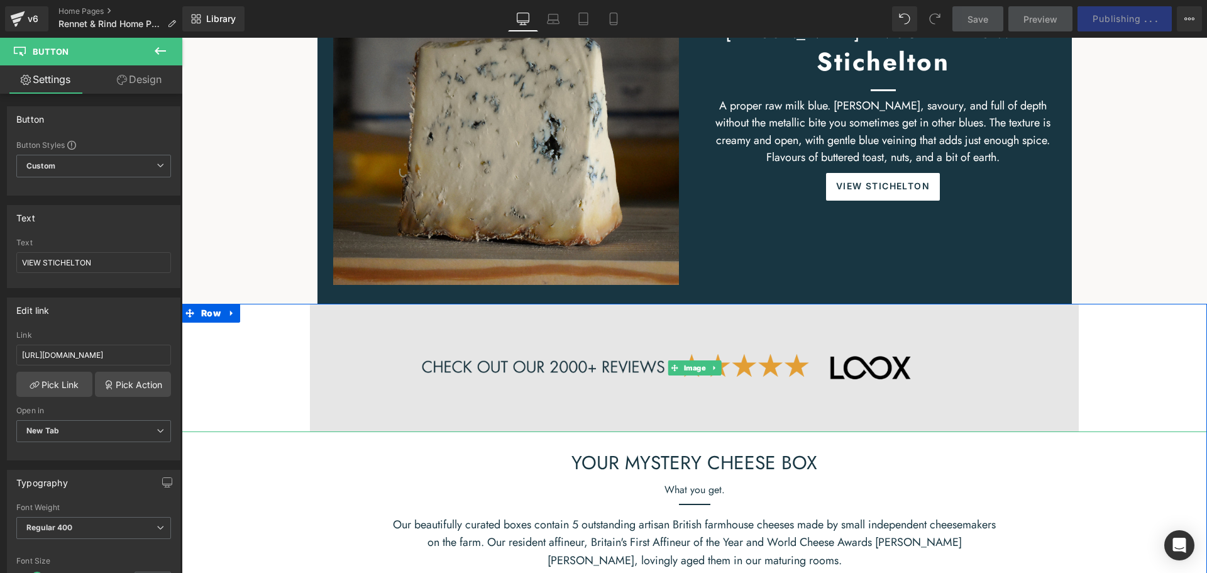
scroll to position [1383, 0]
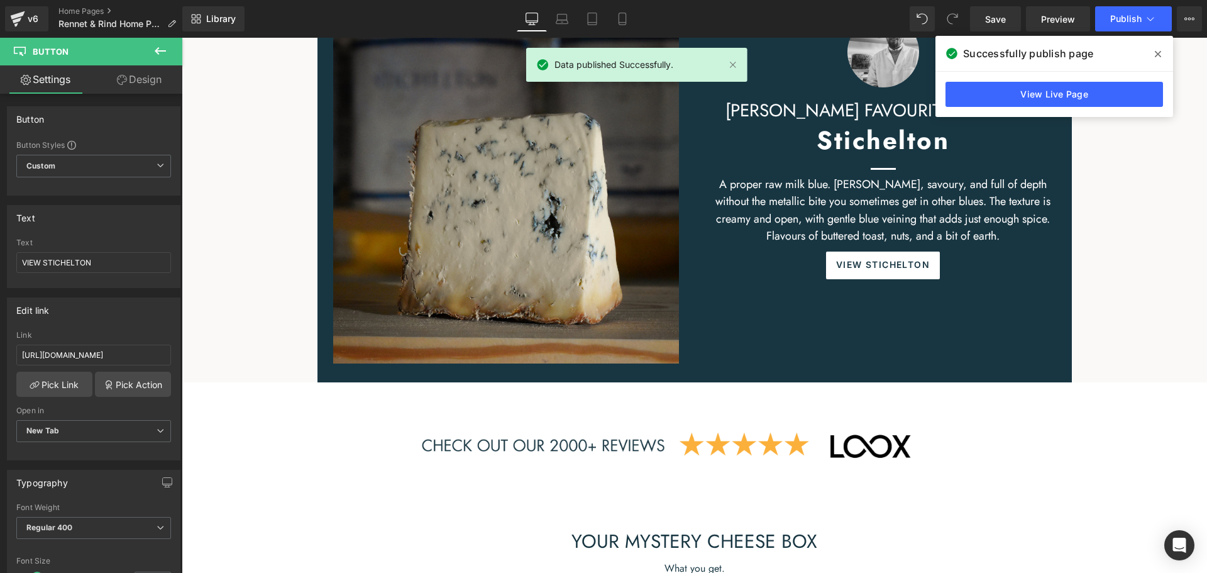
click at [1160, 52] on icon at bounding box center [1158, 54] width 6 height 6
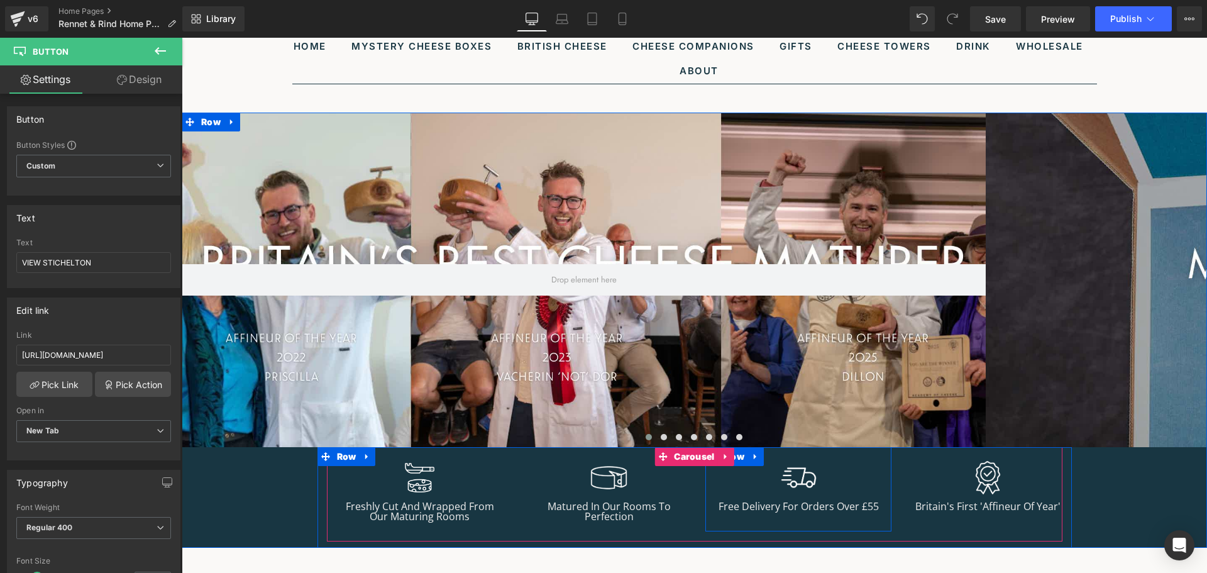
scroll to position [63, 0]
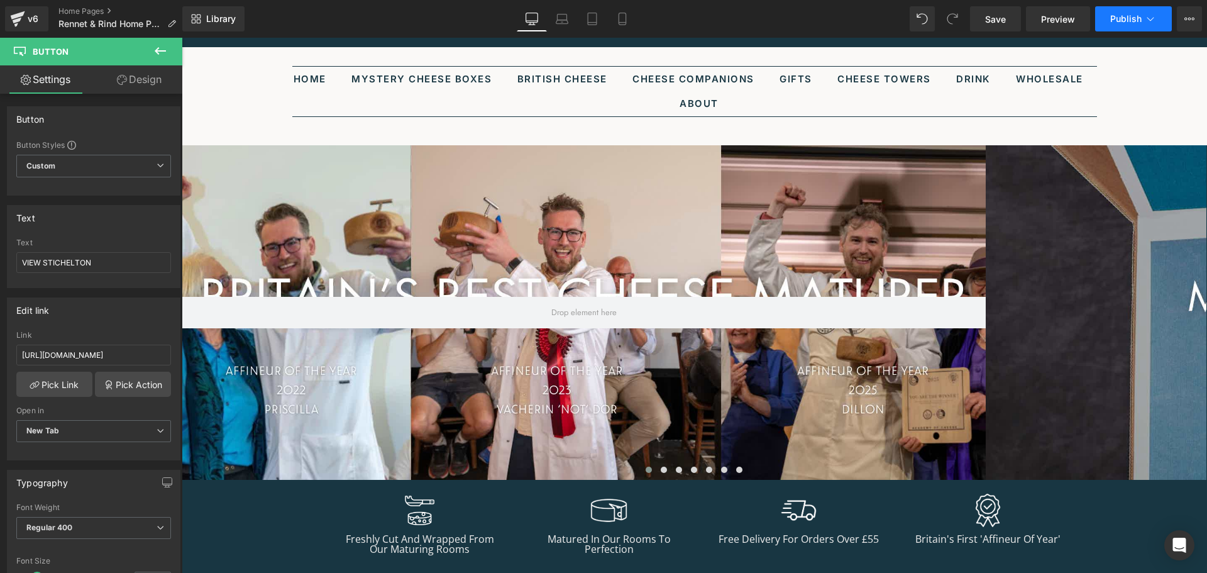
click at [1127, 13] on button "Publish" at bounding box center [1133, 18] width 77 height 25
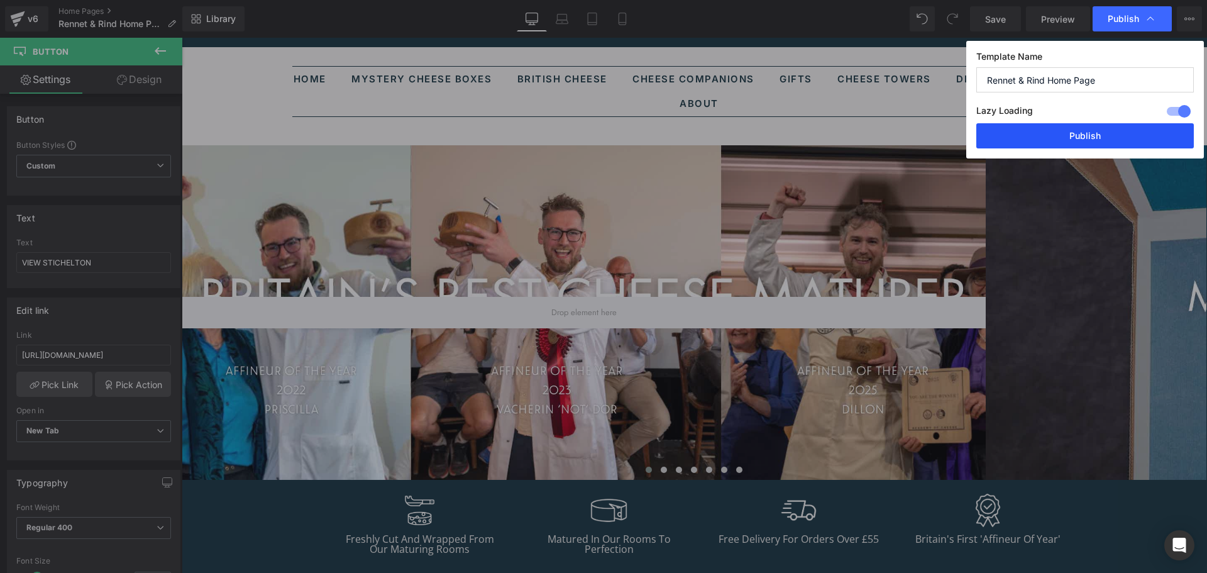
click at [1090, 135] on button "Publish" at bounding box center [1085, 135] width 218 height 25
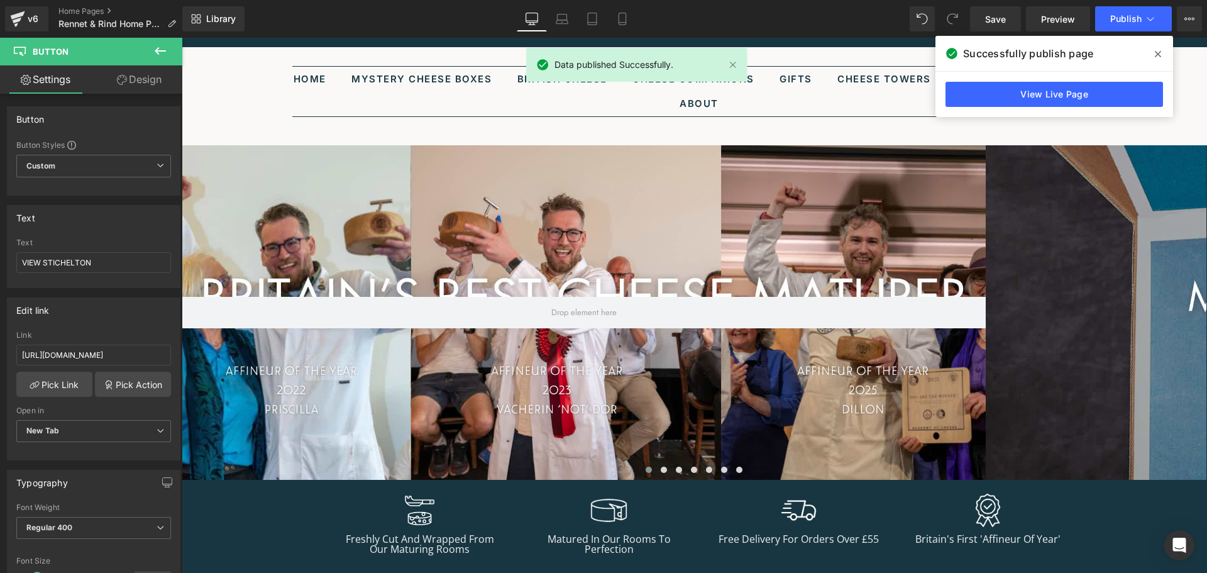
click at [1159, 54] on icon at bounding box center [1158, 54] width 6 height 10
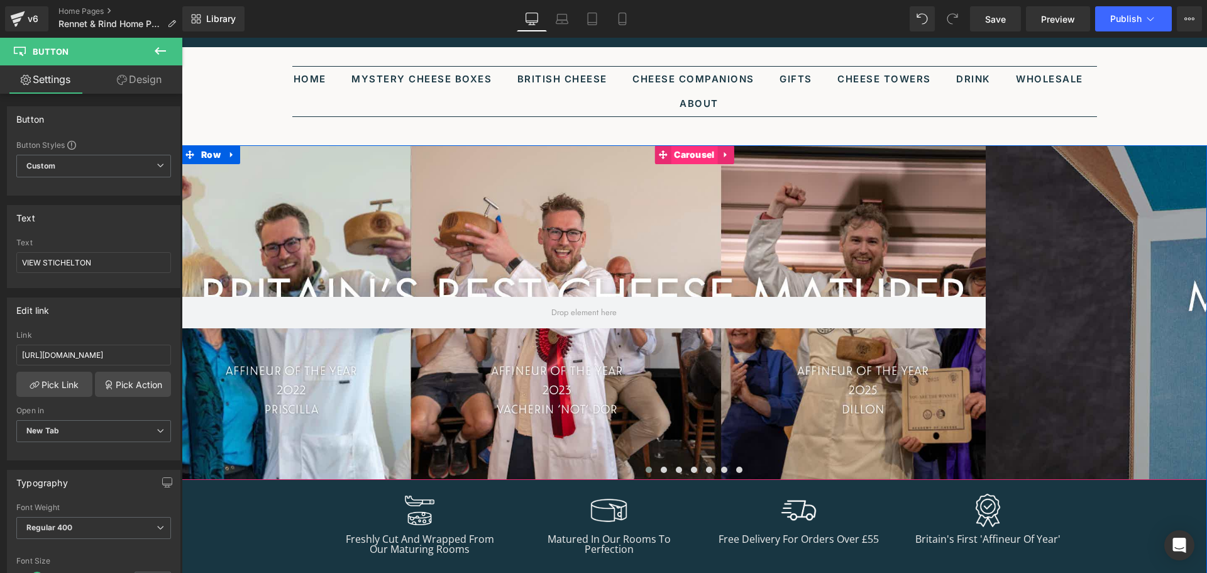
click at [678, 158] on span "Carousel" at bounding box center [694, 154] width 47 height 19
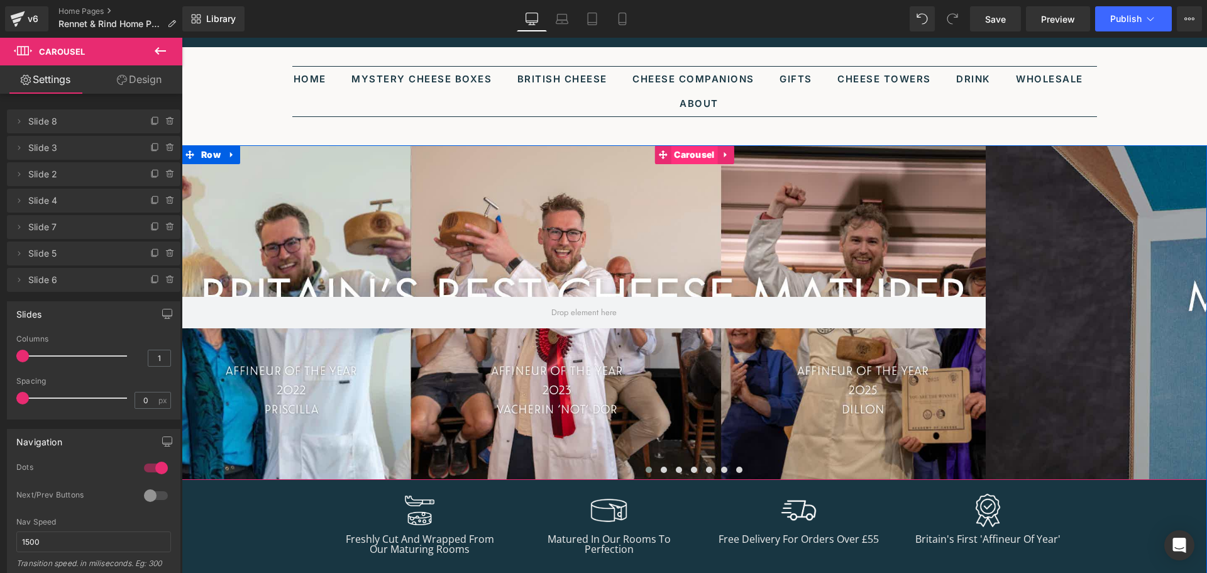
click at [689, 155] on span "Carousel" at bounding box center [694, 154] width 47 height 19
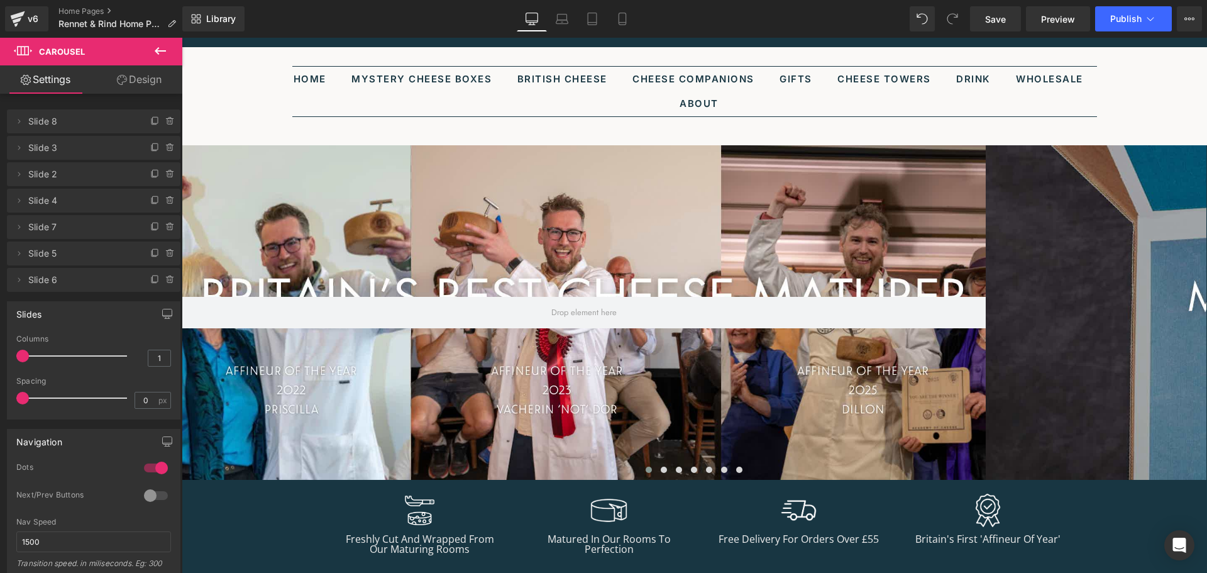
click at [156, 53] on icon at bounding box center [160, 50] width 15 height 15
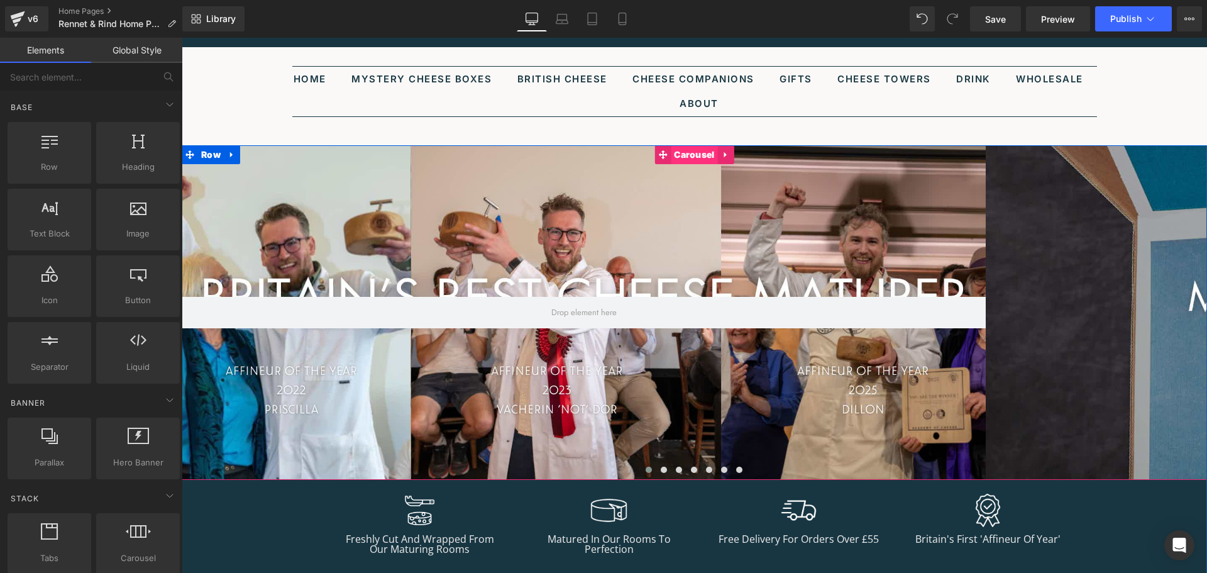
click at [693, 160] on span "Carousel" at bounding box center [694, 154] width 47 height 19
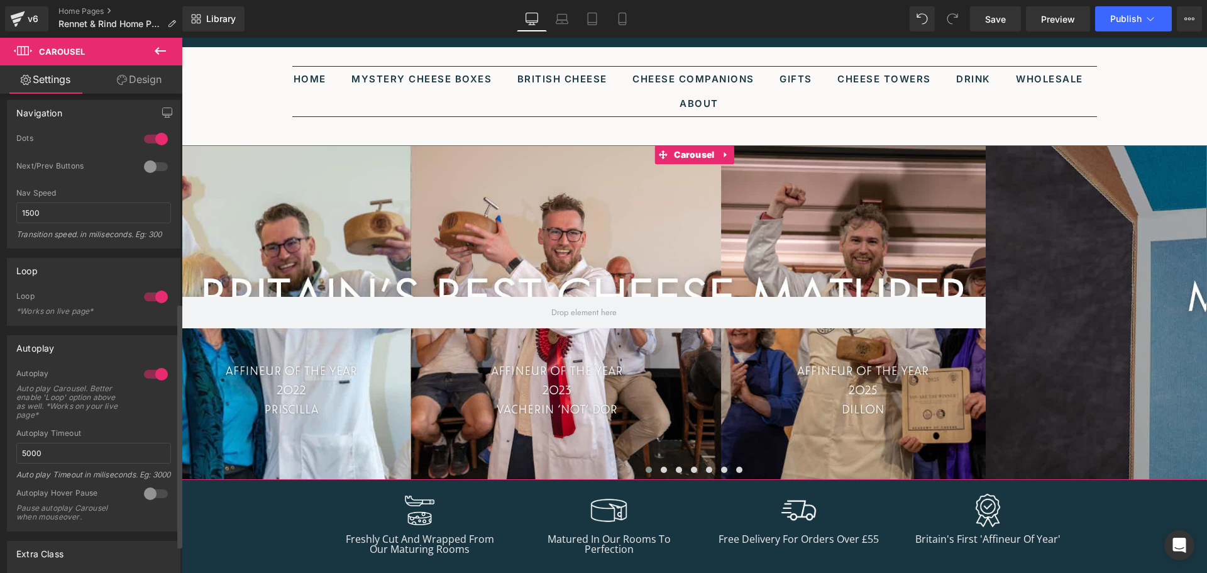
scroll to position [277, 0]
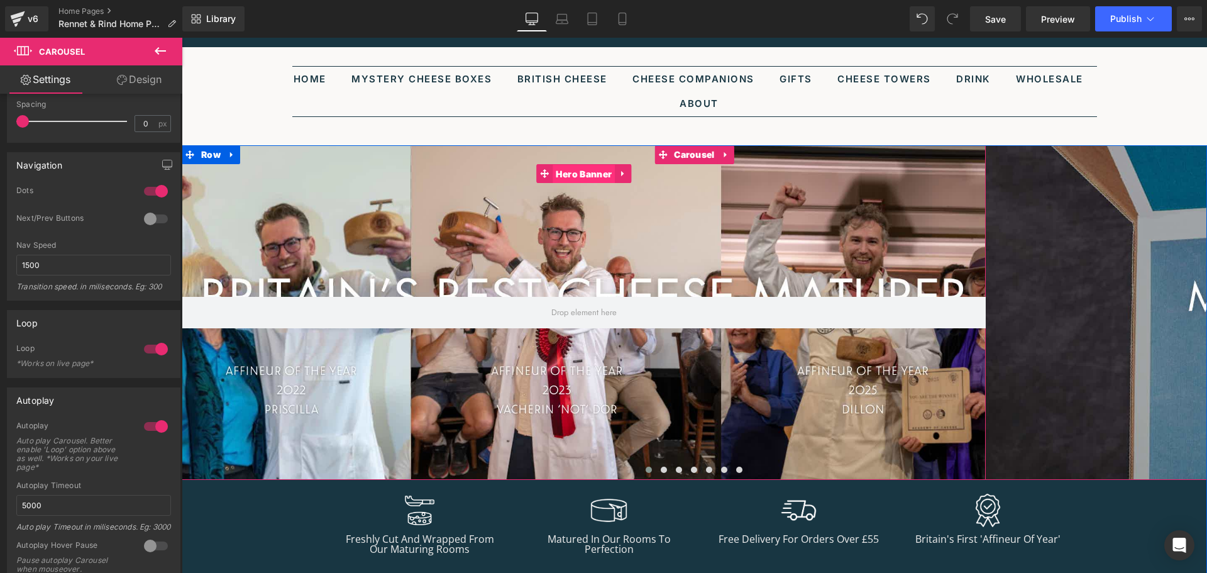
click at [573, 175] on span "Hero Banner" at bounding box center [584, 174] width 62 height 19
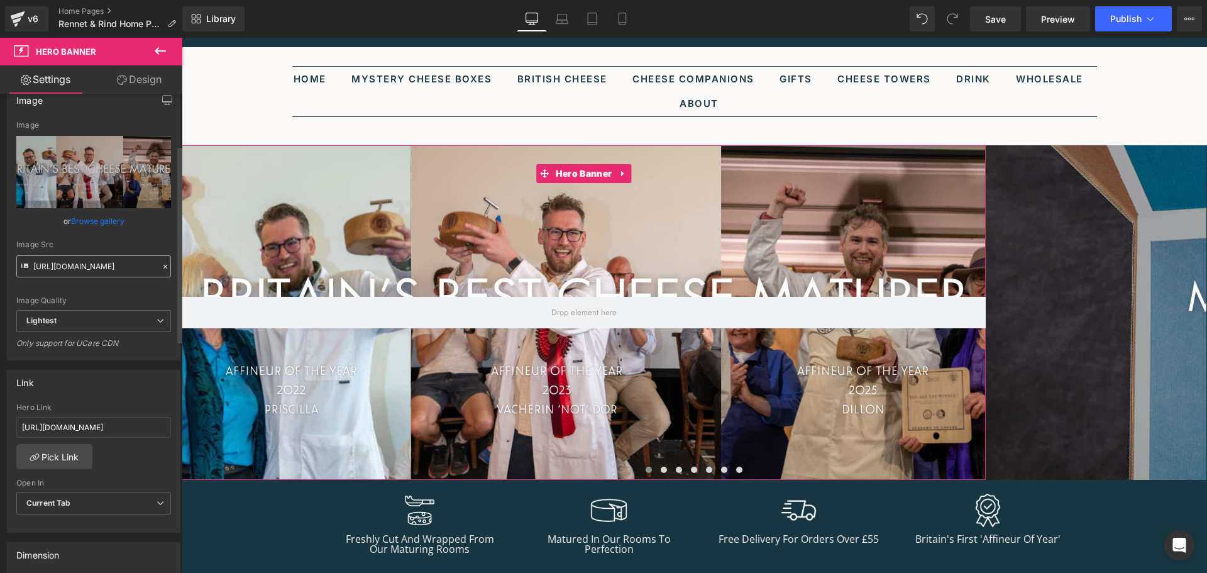
scroll to position [126, 0]
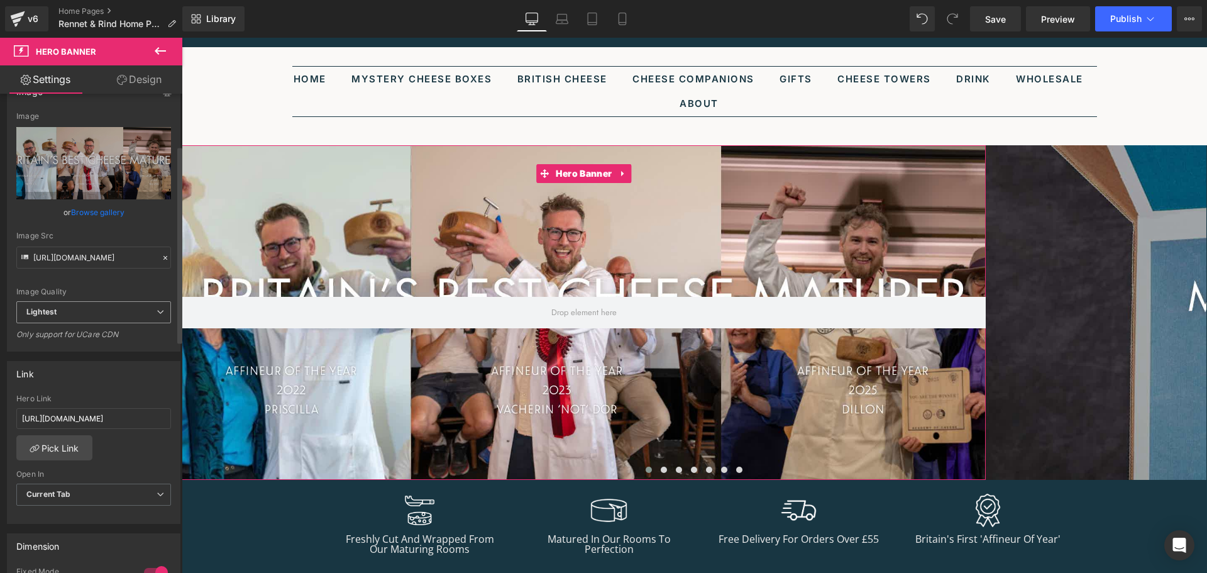
click at [136, 316] on span "Lightest" at bounding box center [93, 312] width 155 height 22
click at [137, 314] on span "Lightest" at bounding box center [91, 312] width 150 height 22
click at [137, 314] on span "Lightest" at bounding box center [93, 312] width 155 height 22
click at [98, 333] on li "Lighter" at bounding box center [91, 334] width 150 height 19
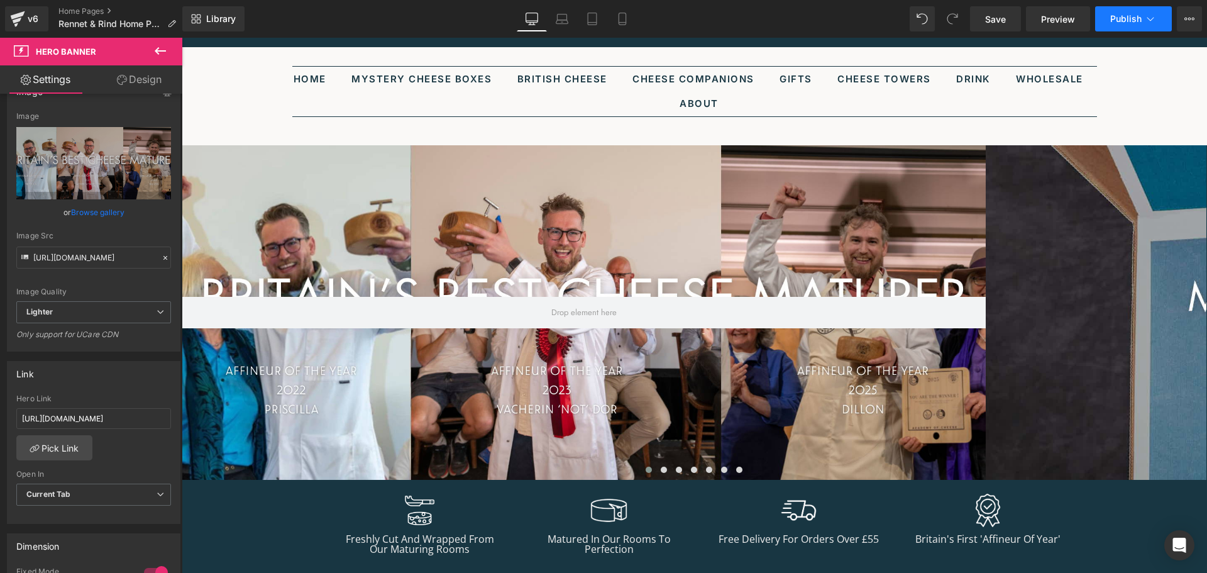
click at [1152, 19] on icon at bounding box center [1150, 19] width 13 height 13
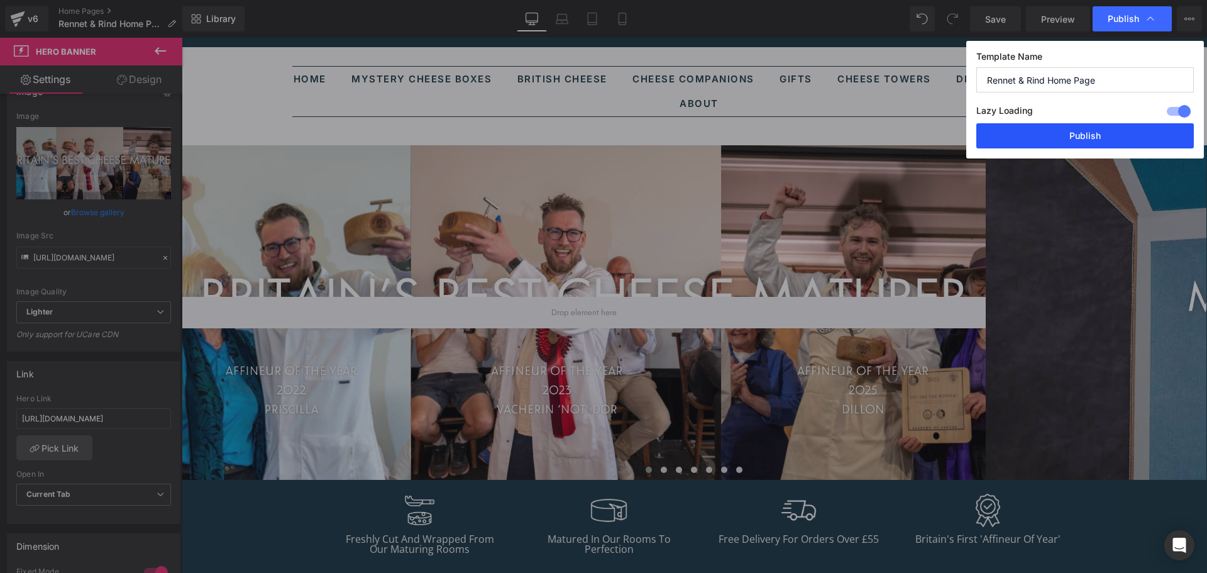
click at [1095, 131] on button "Publish" at bounding box center [1085, 135] width 218 height 25
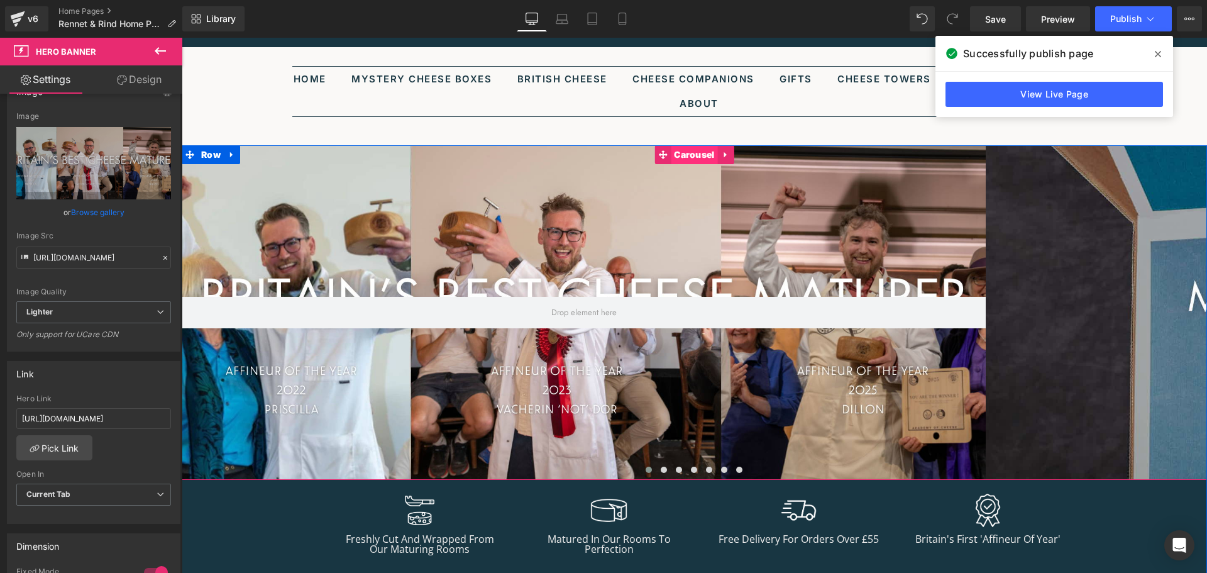
click at [682, 158] on span "Carousel" at bounding box center [694, 154] width 47 height 19
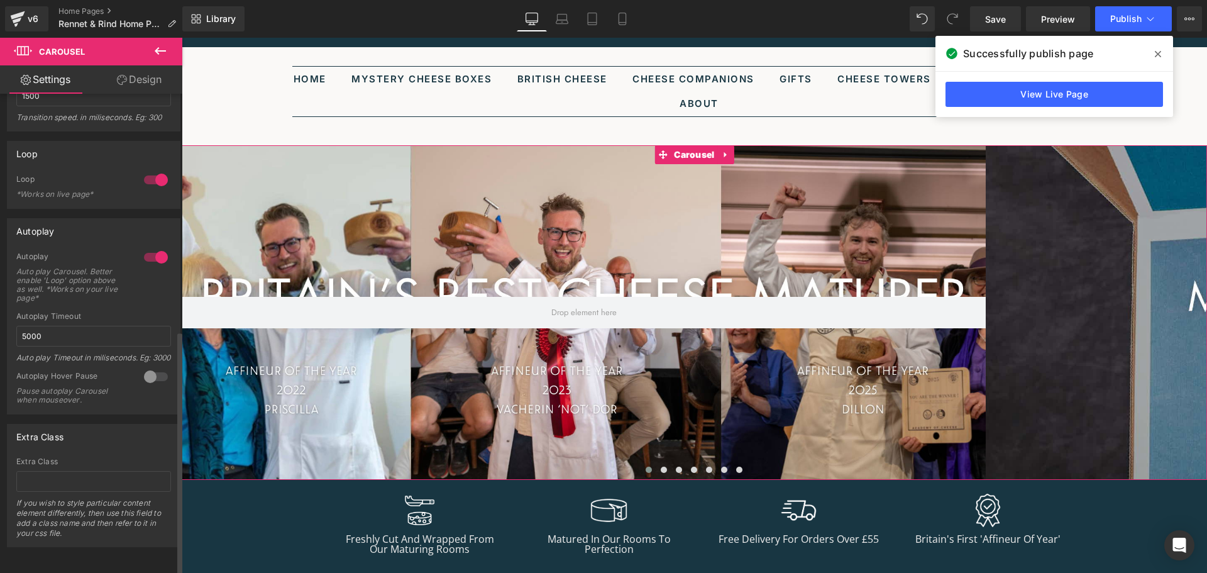
scroll to position [465, 0]
click at [136, 86] on link "Design" at bounding box center [139, 79] width 91 height 28
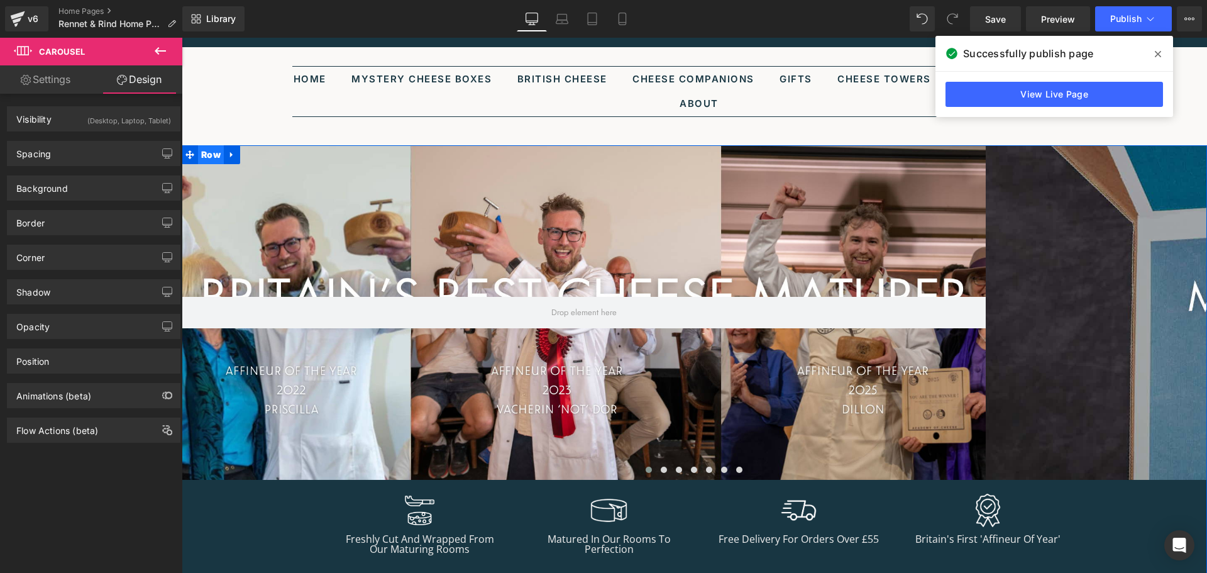
click at [199, 154] on span "Row" at bounding box center [211, 154] width 26 height 19
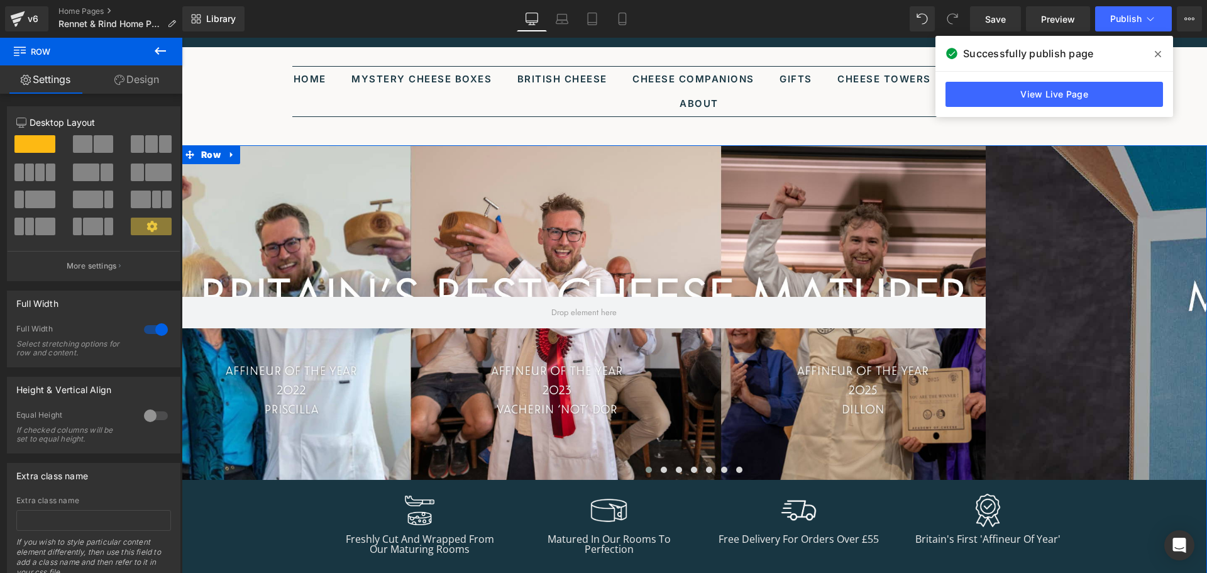
click at [156, 334] on div at bounding box center [156, 329] width 30 height 20
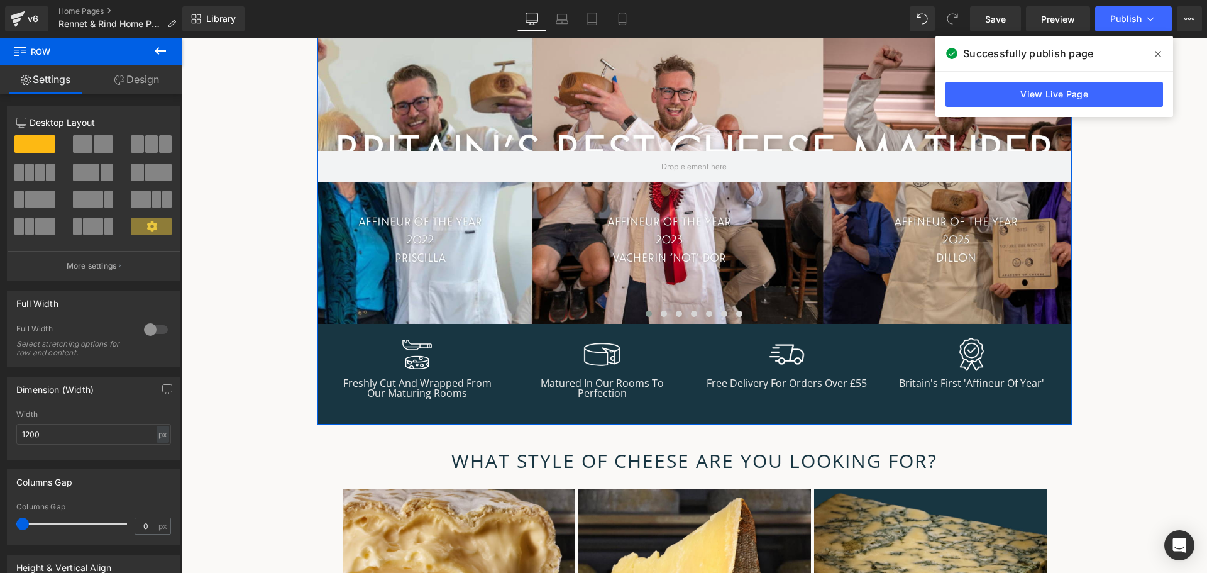
scroll to position [0, 0]
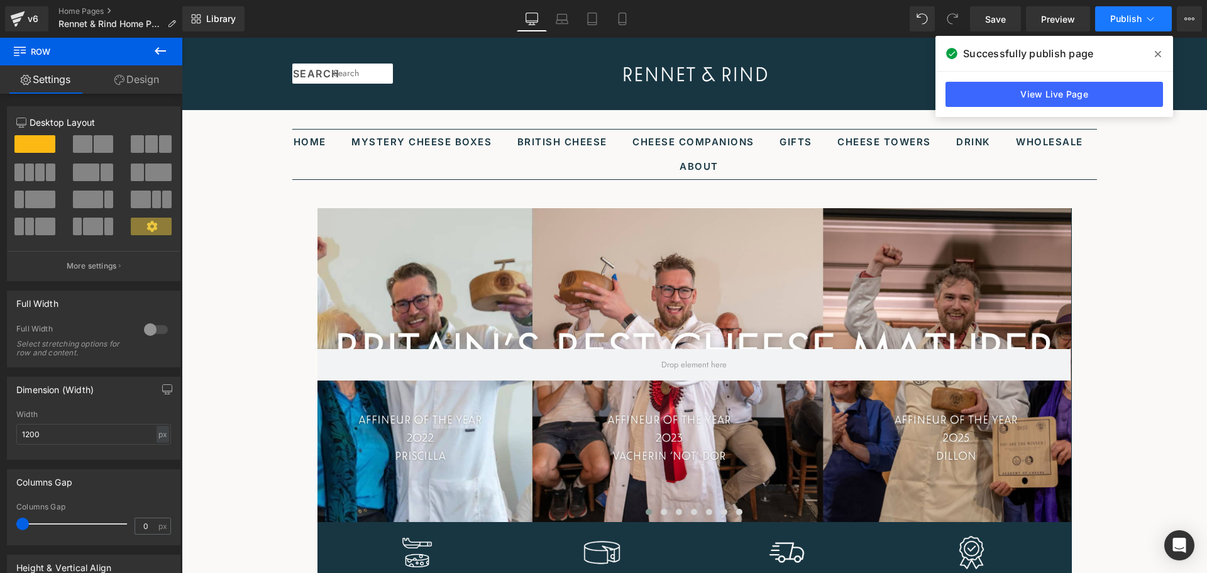
click at [1133, 23] on span "Publish" at bounding box center [1125, 19] width 31 height 10
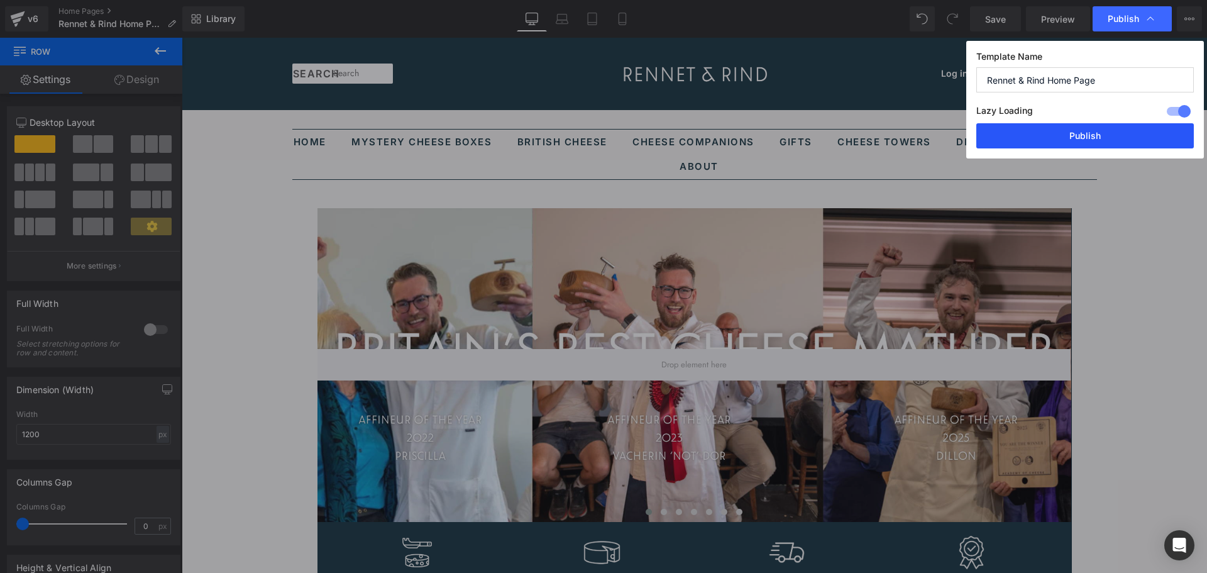
drag, startPoint x: 1100, startPoint y: 136, endPoint x: 513, endPoint y: 201, distance: 590.8
click at [1100, 136] on button "Publish" at bounding box center [1085, 135] width 218 height 25
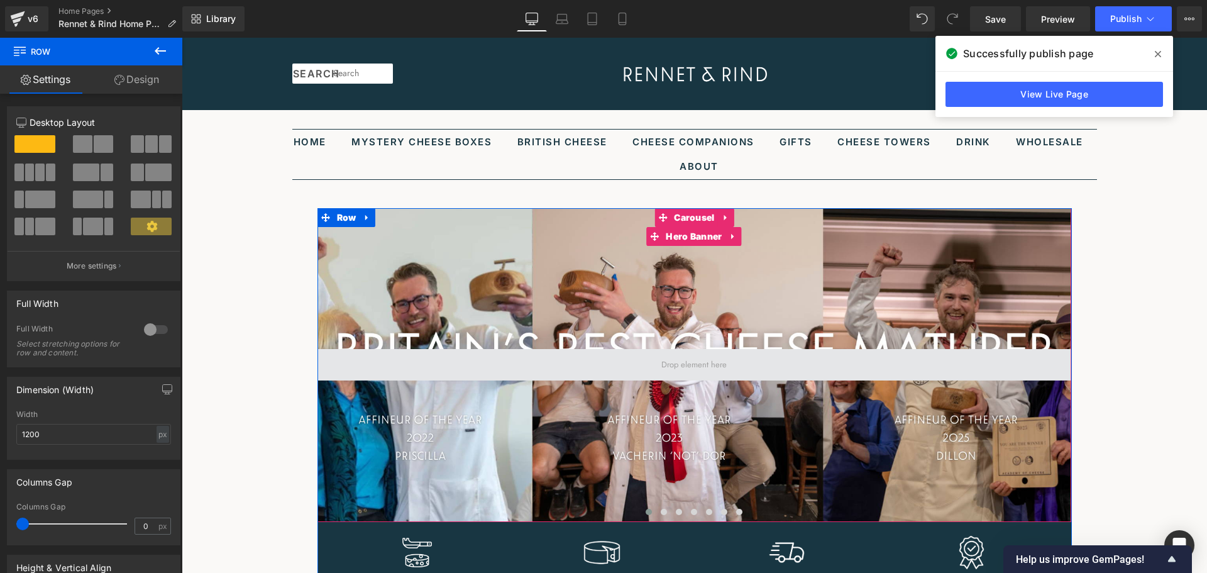
click at [707, 363] on span at bounding box center [694, 365] width 74 height 20
